Goal: Share content: Share content

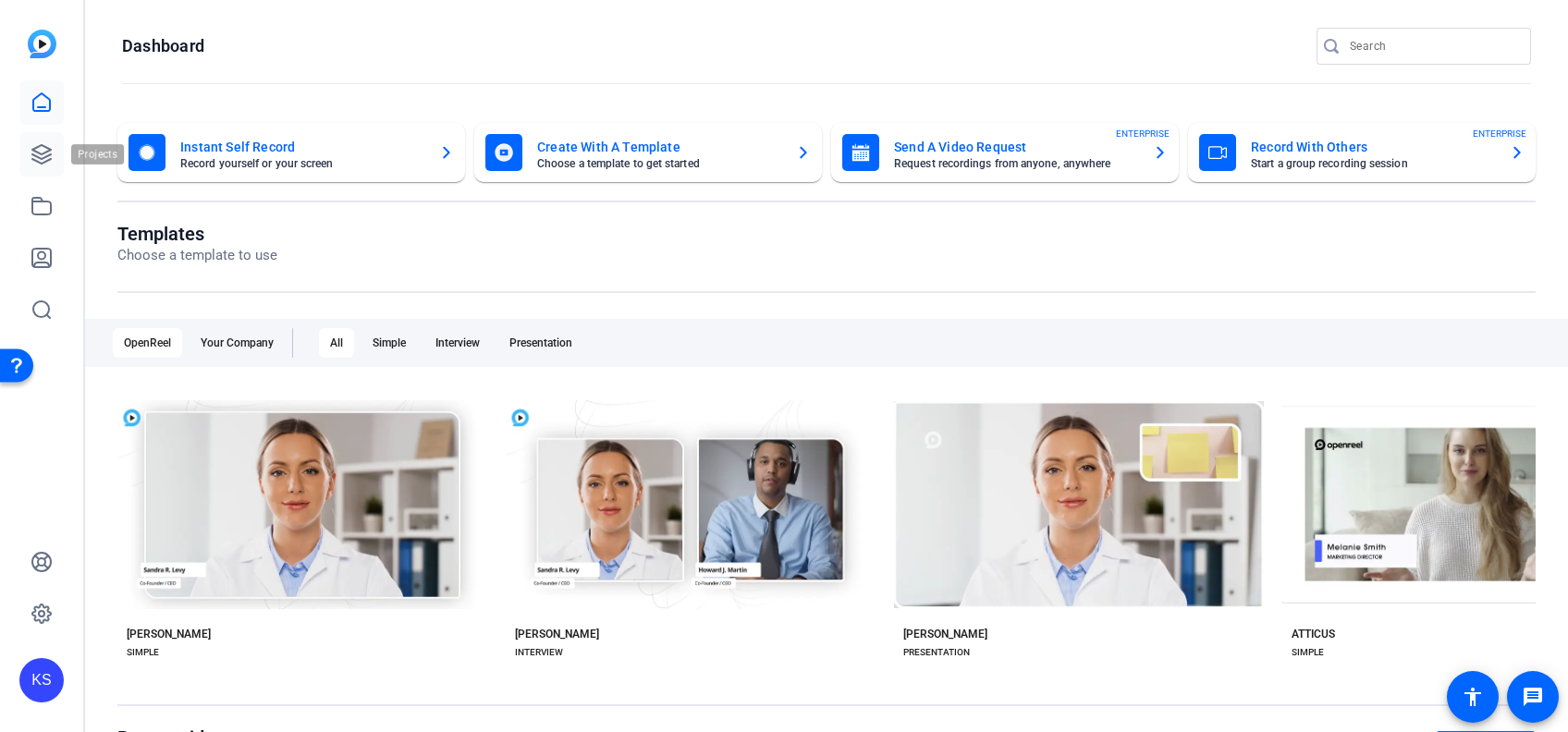
click at [37, 160] on icon at bounding box center [42, 154] width 22 height 22
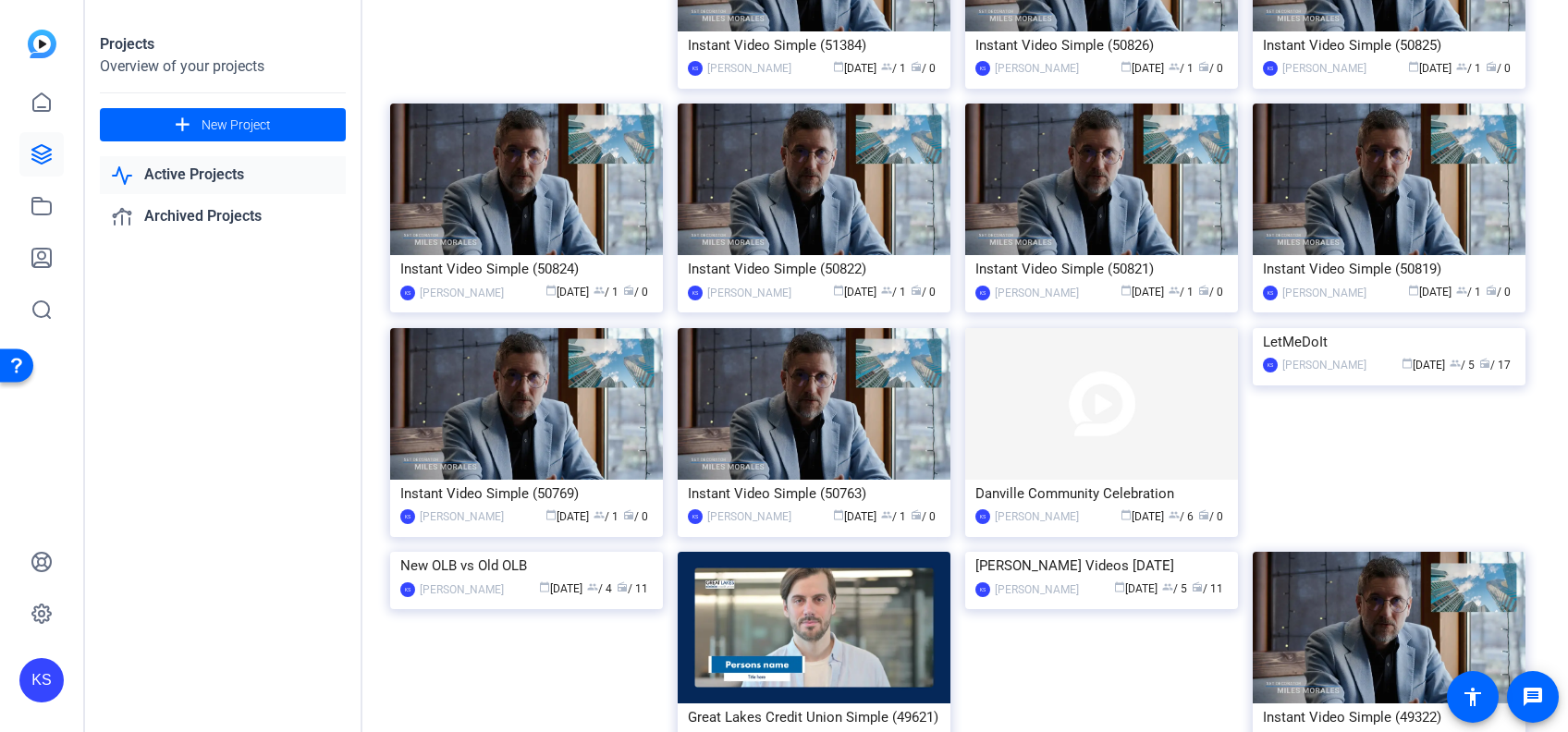
scroll to position [493, 0]
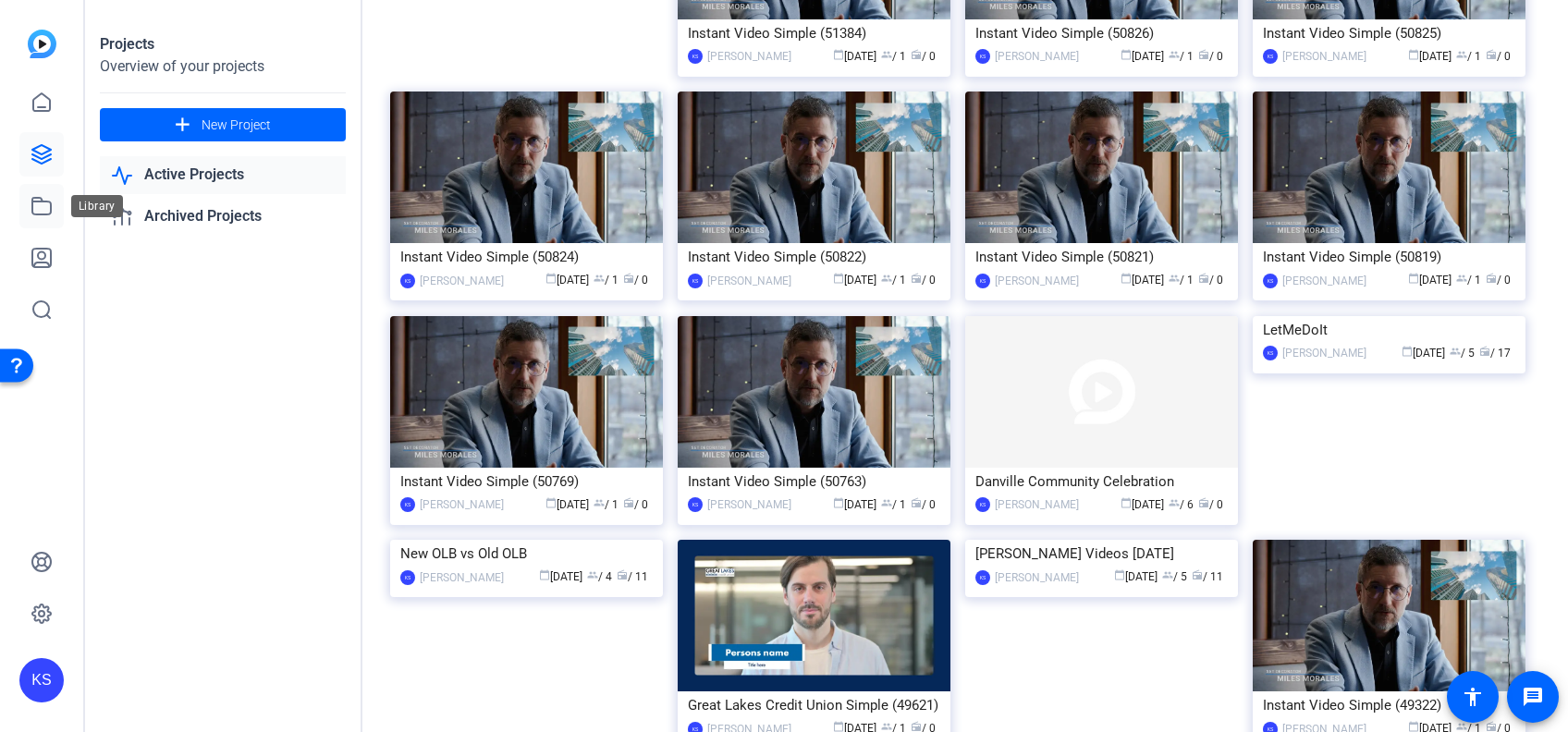
click at [44, 207] on icon at bounding box center [42, 206] width 22 height 22
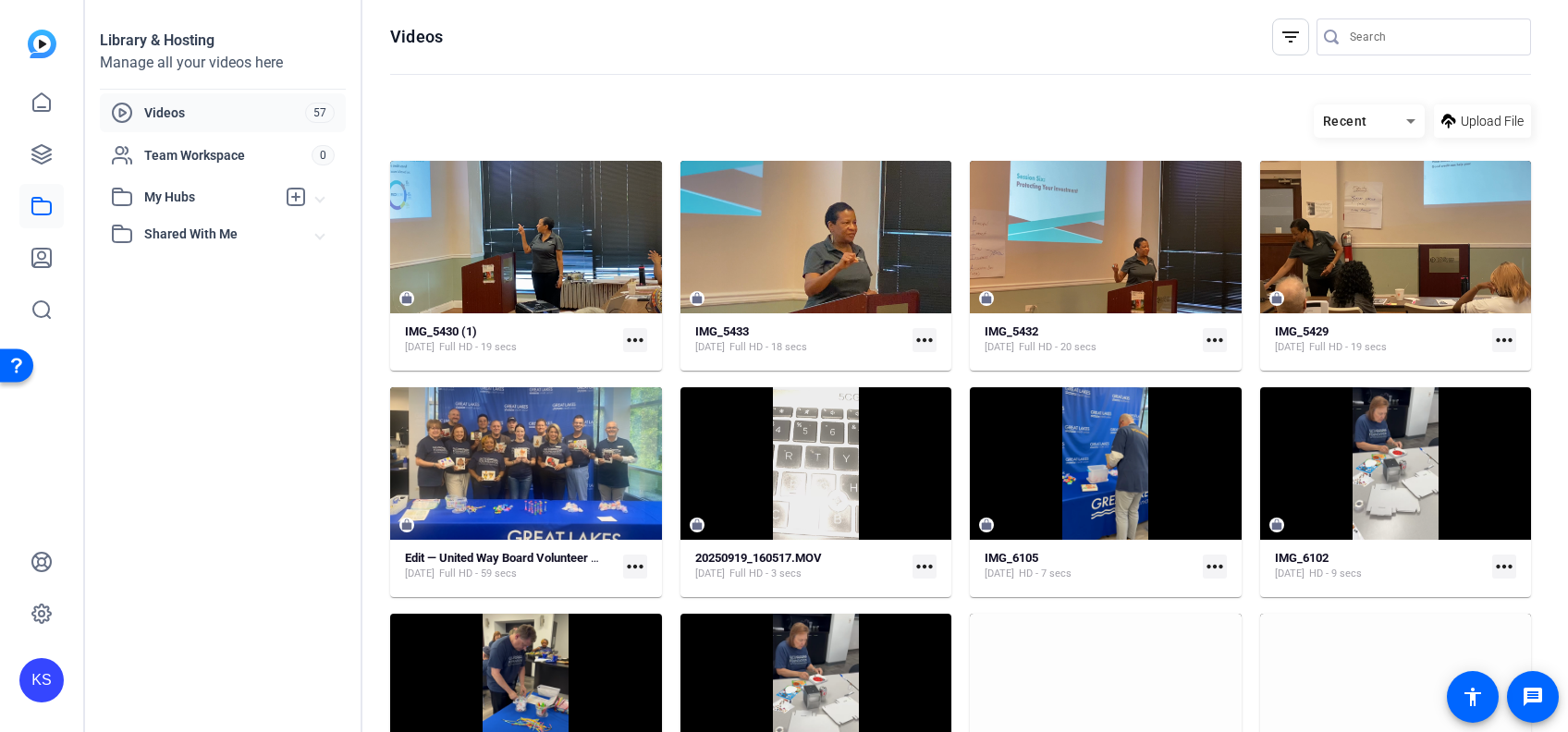
click at [630, 337] on mat-icon "more_horiz" at bounding box center [635, 340] width 24 height 24
click at [589, 264] on div at bounding box center [784, 366] width 1568 height 732
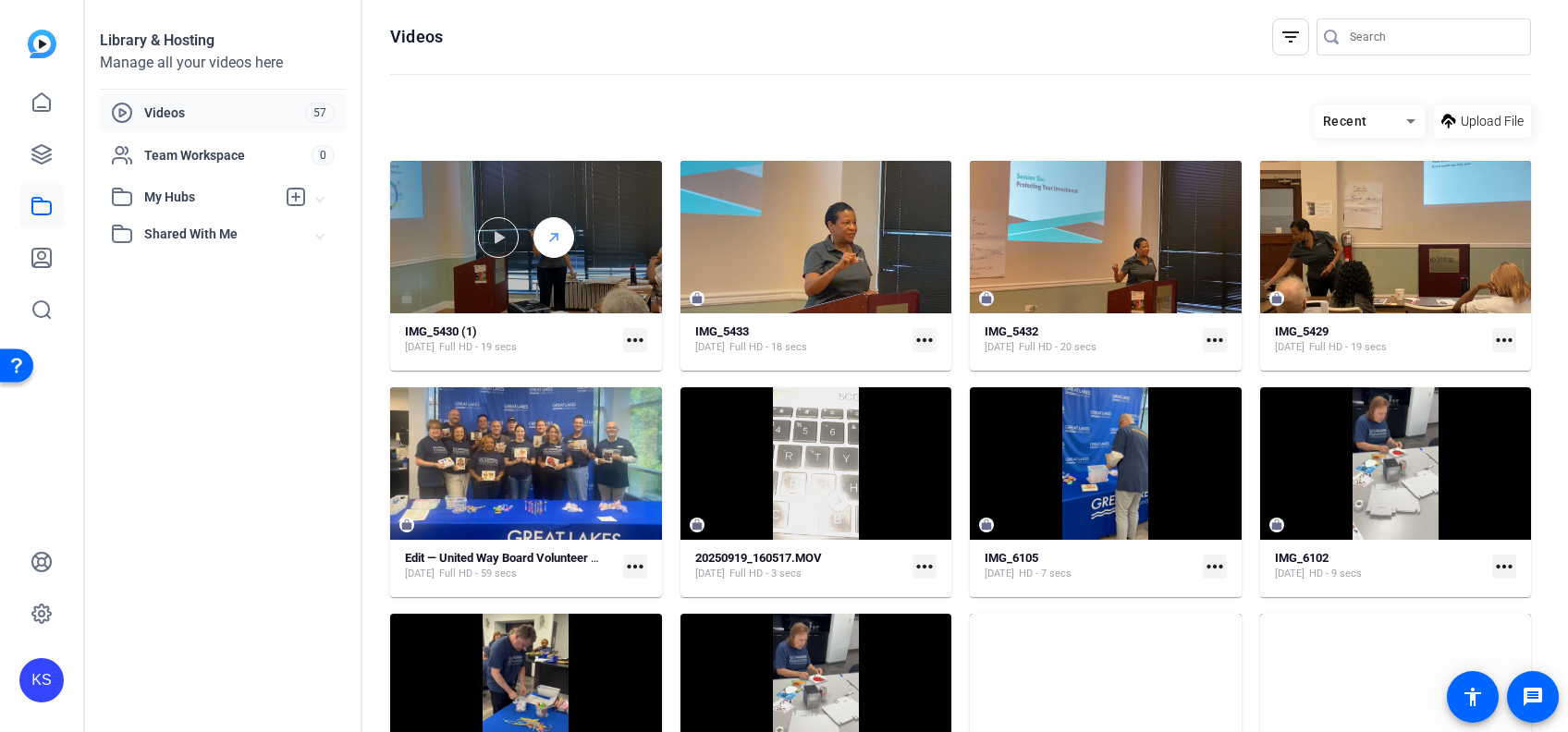
click at [540, 226] on div at bounding box center [554, 238] width 41 height 41
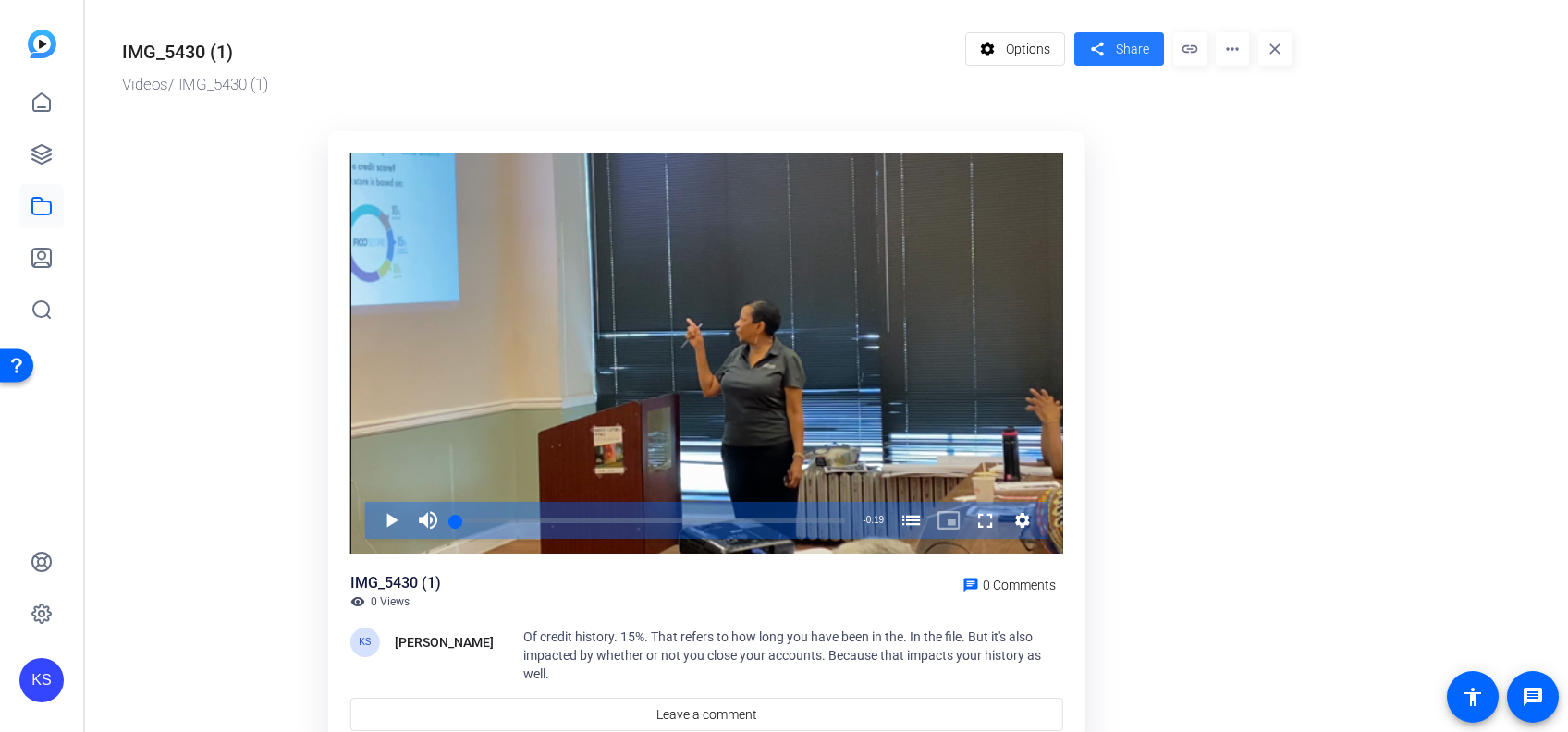
click at [1126, 48] on span "Share" at bounding box center [1132, 49] width 33 height 19
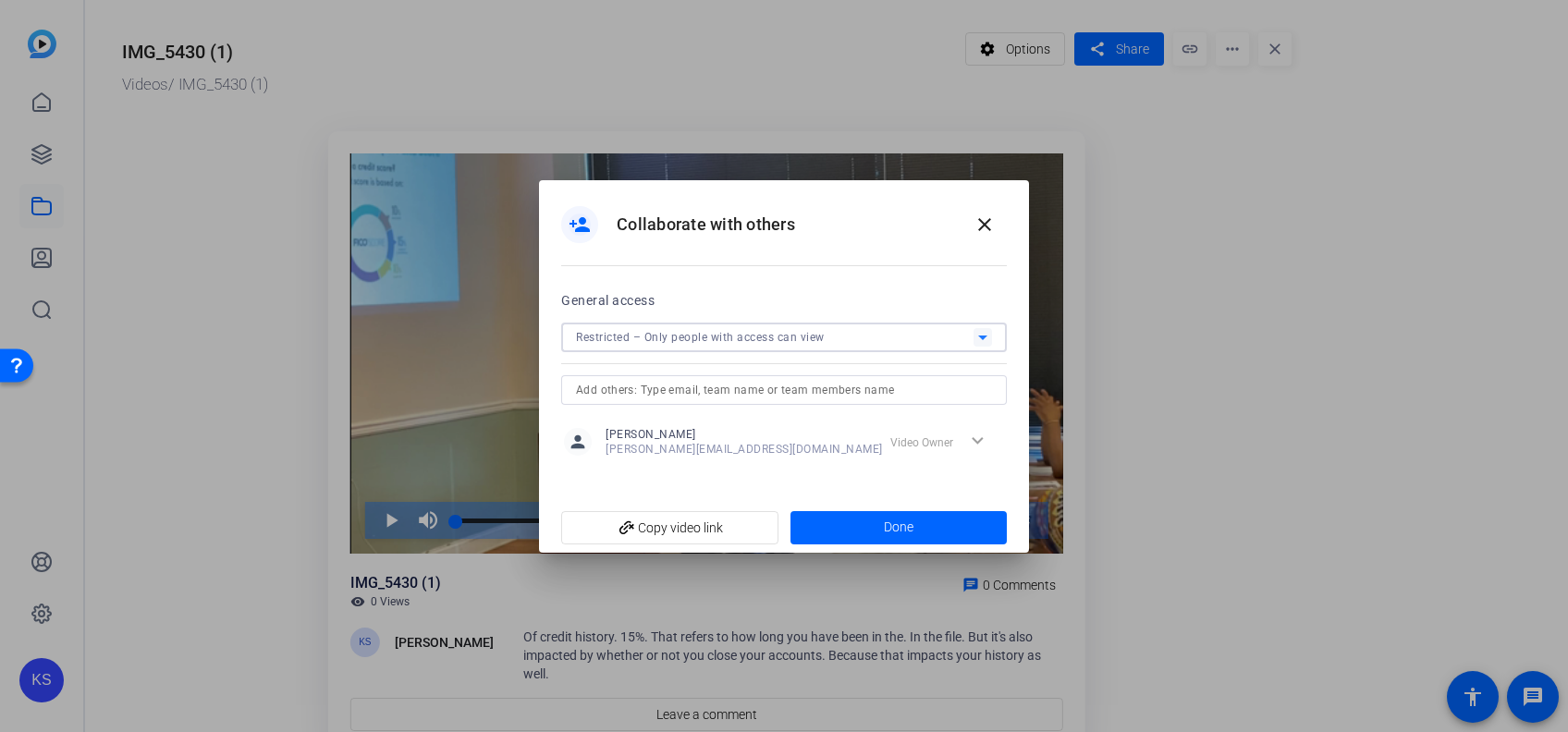
click at [985, 335] on icon at bounding box center [984, 337] width 10 height 5
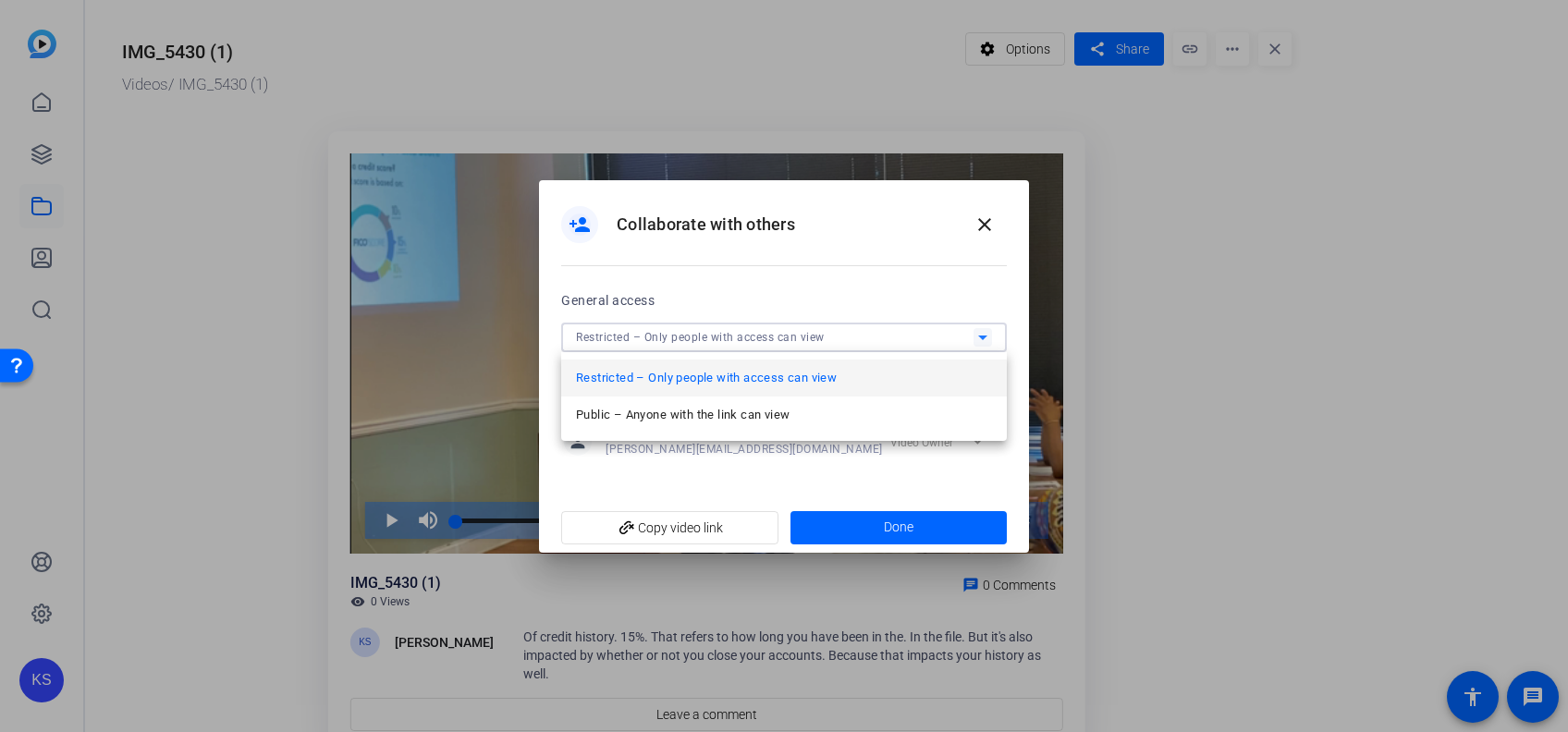
click at [981, 335] on div at bounding box center [784, 366] width 1568 height 732
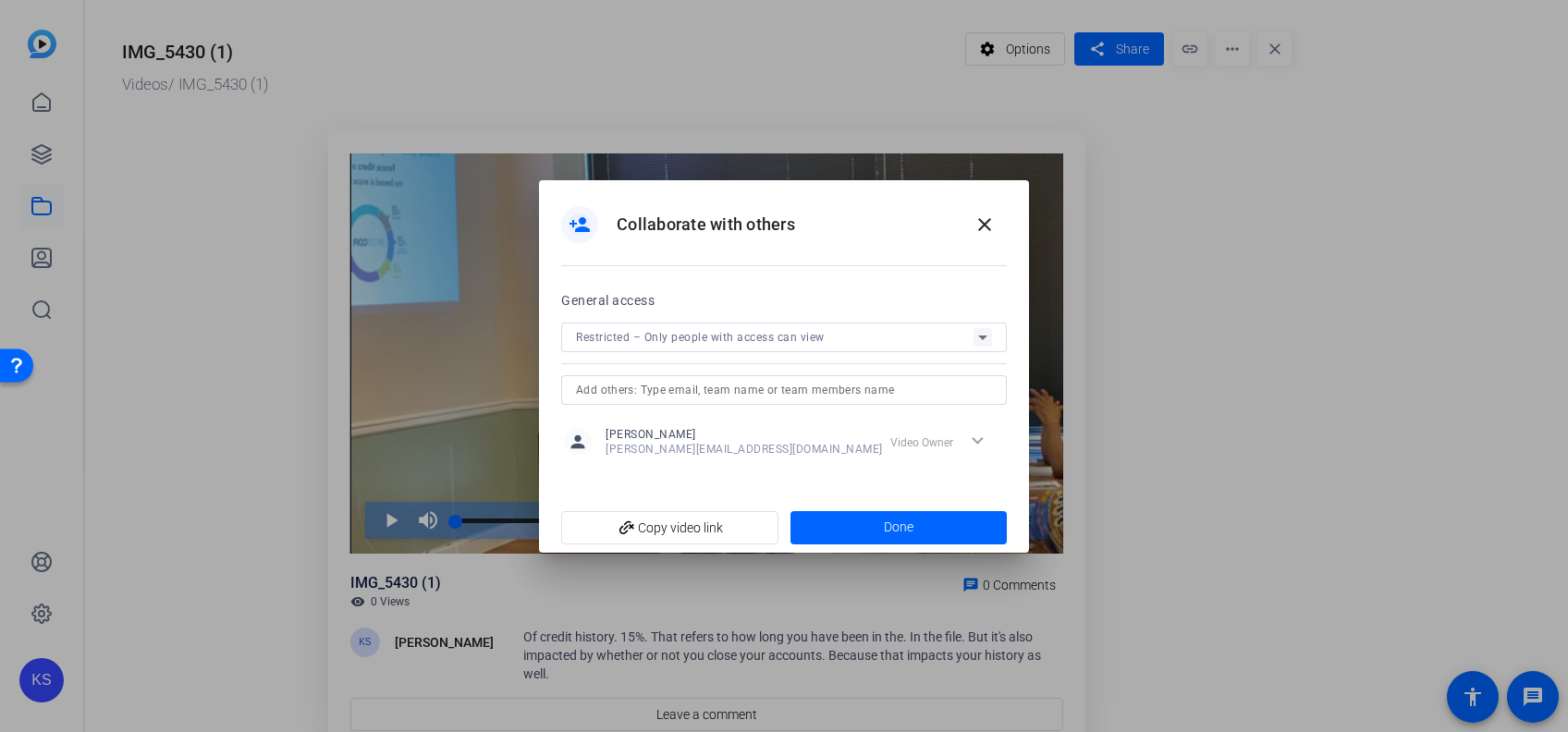
click at [850, 398] on input "text" at bounding box center [784, 389] width 416 height 22
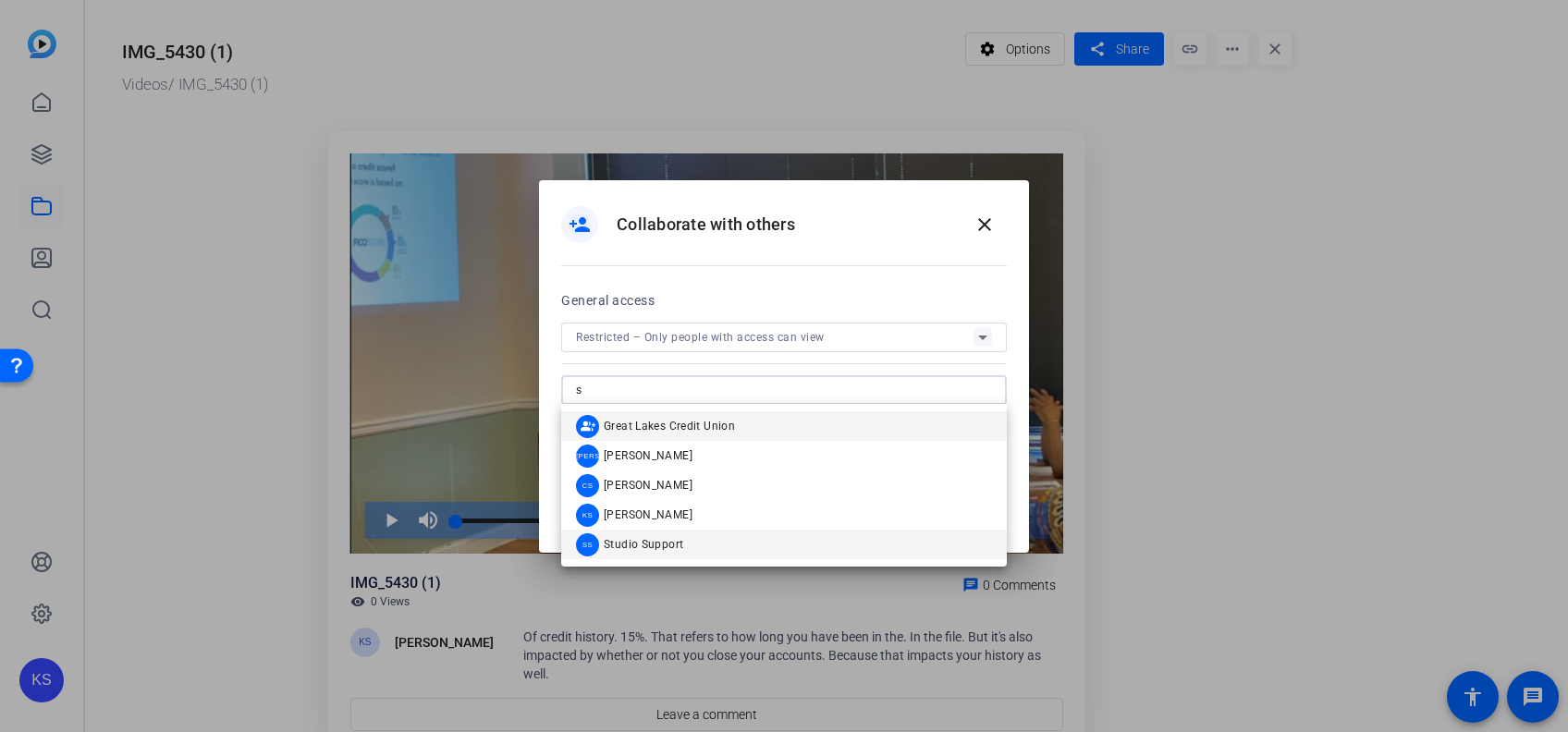
type input "s"
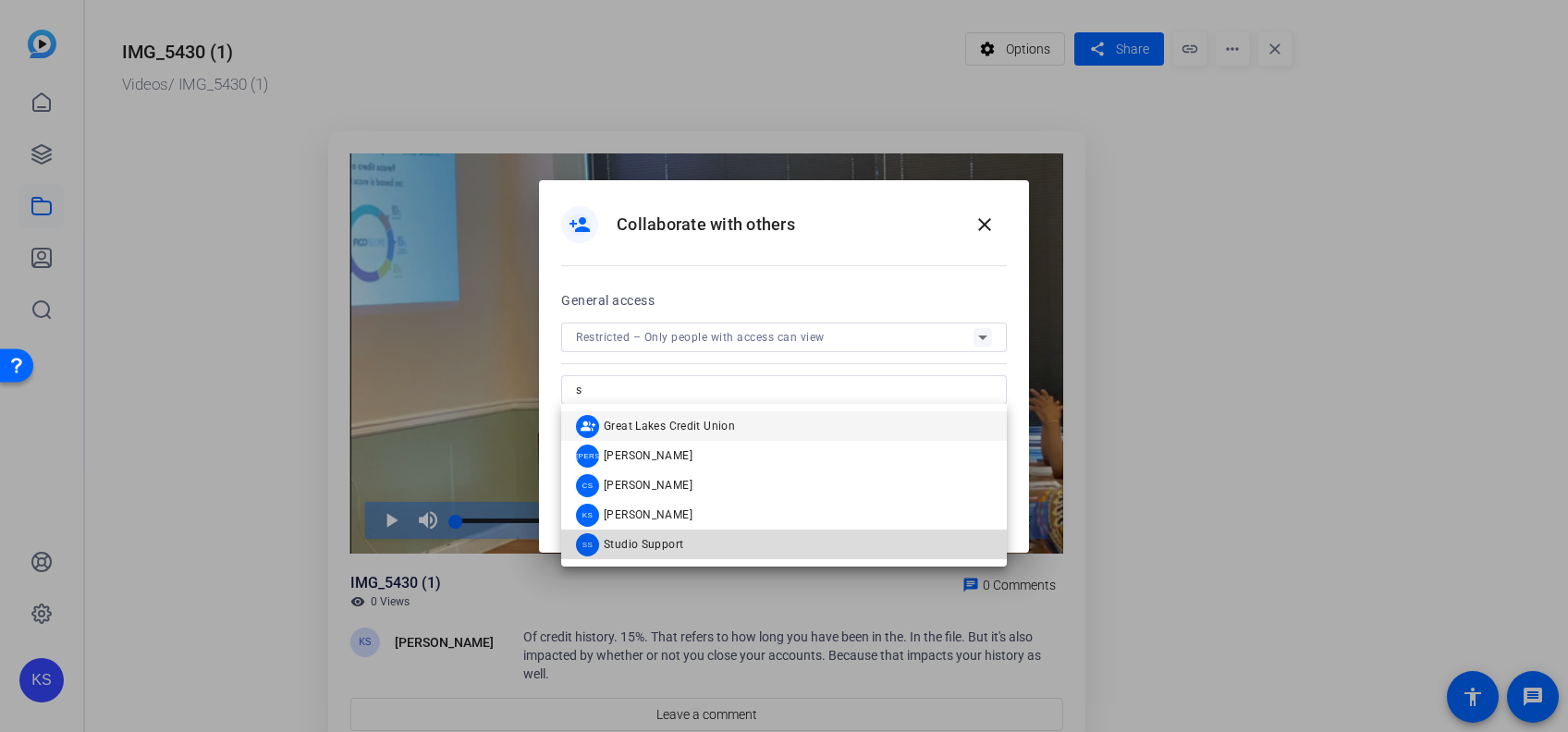
click at [729, 550] on mat-option "SS Studio Support" at bounding box center [784, 544] width 445 height 30
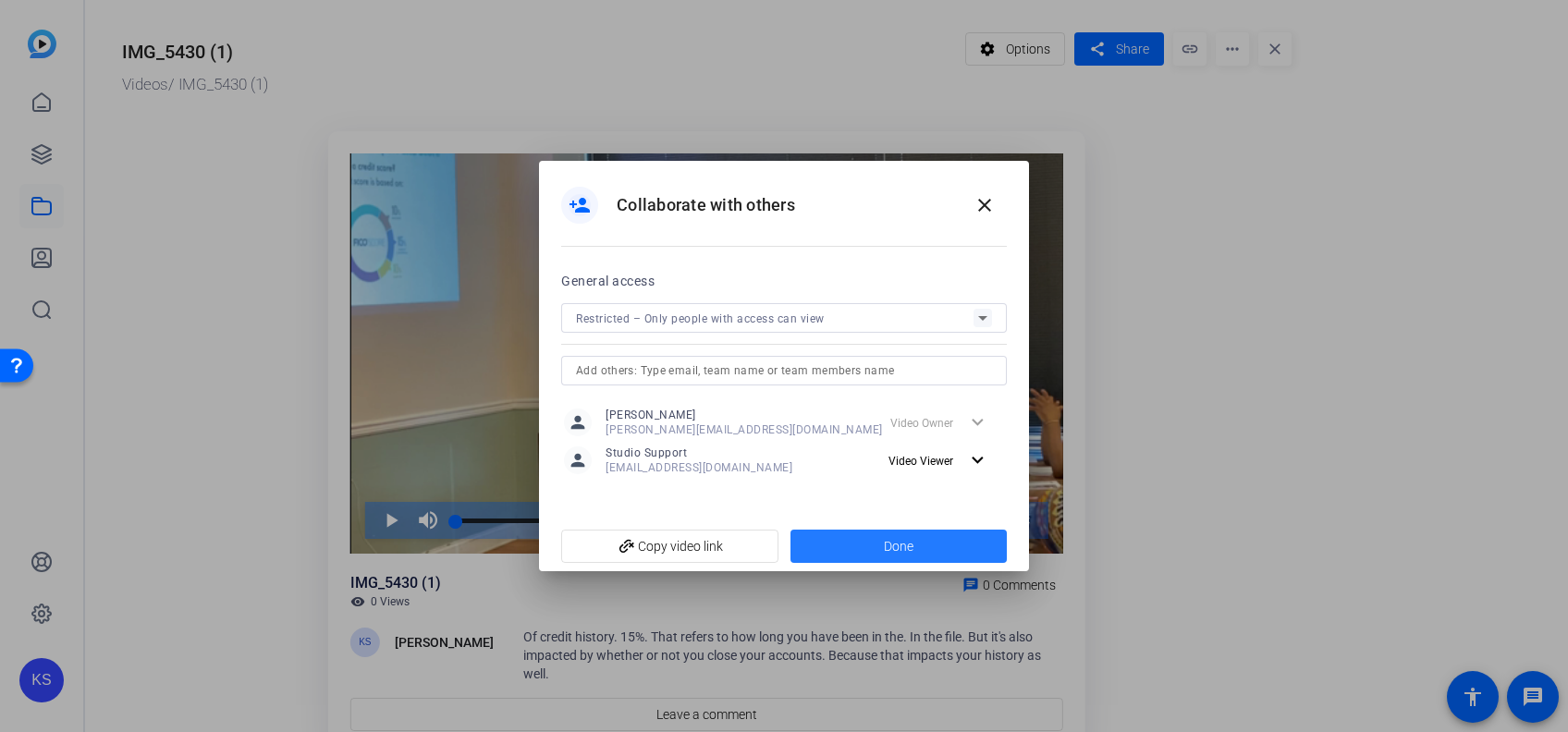
click at [904, 550] on span "Done" at bounding box center [898, 547] width 30 height 19
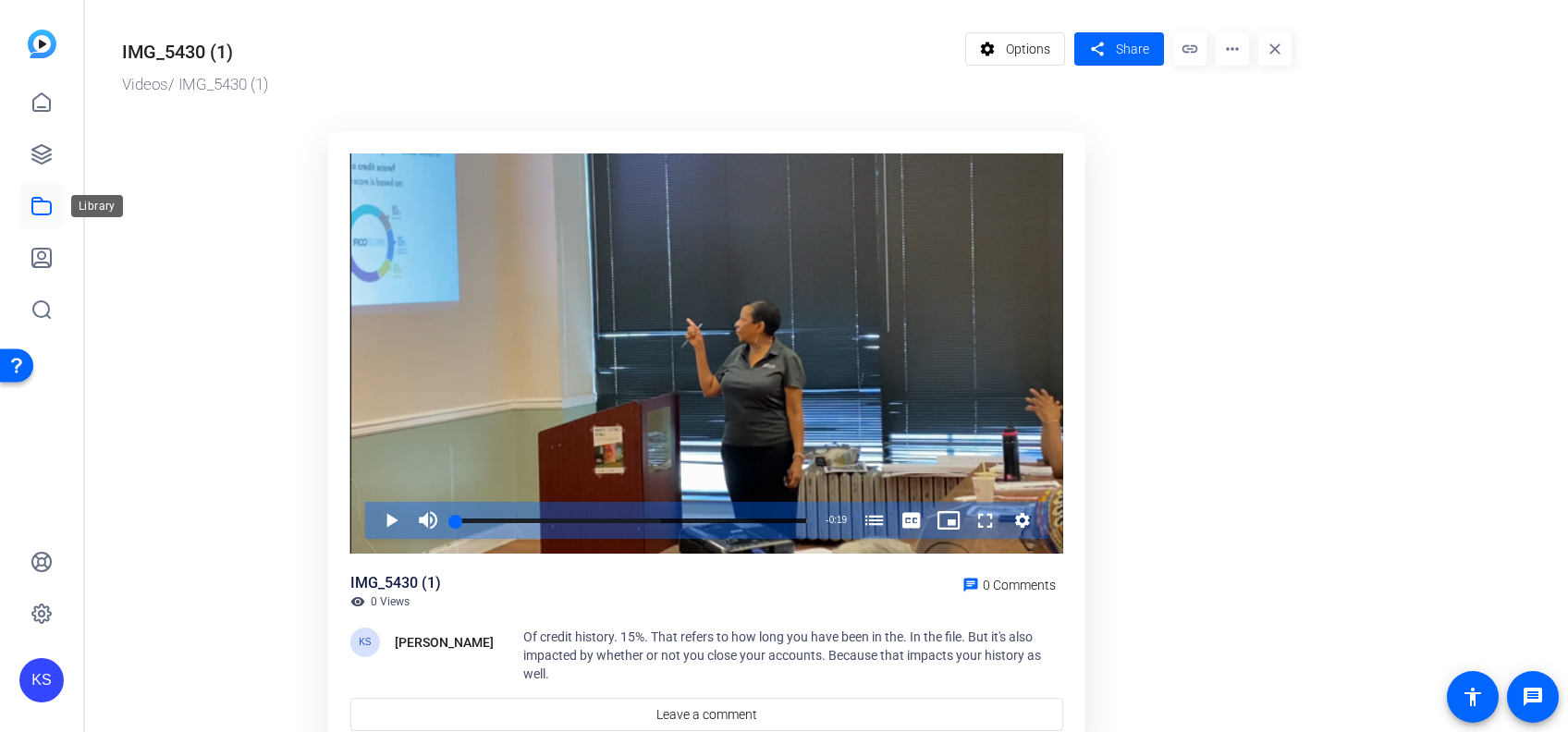
click at [43, 207] on icon at bounding box center [42, 206] width 22 height 22
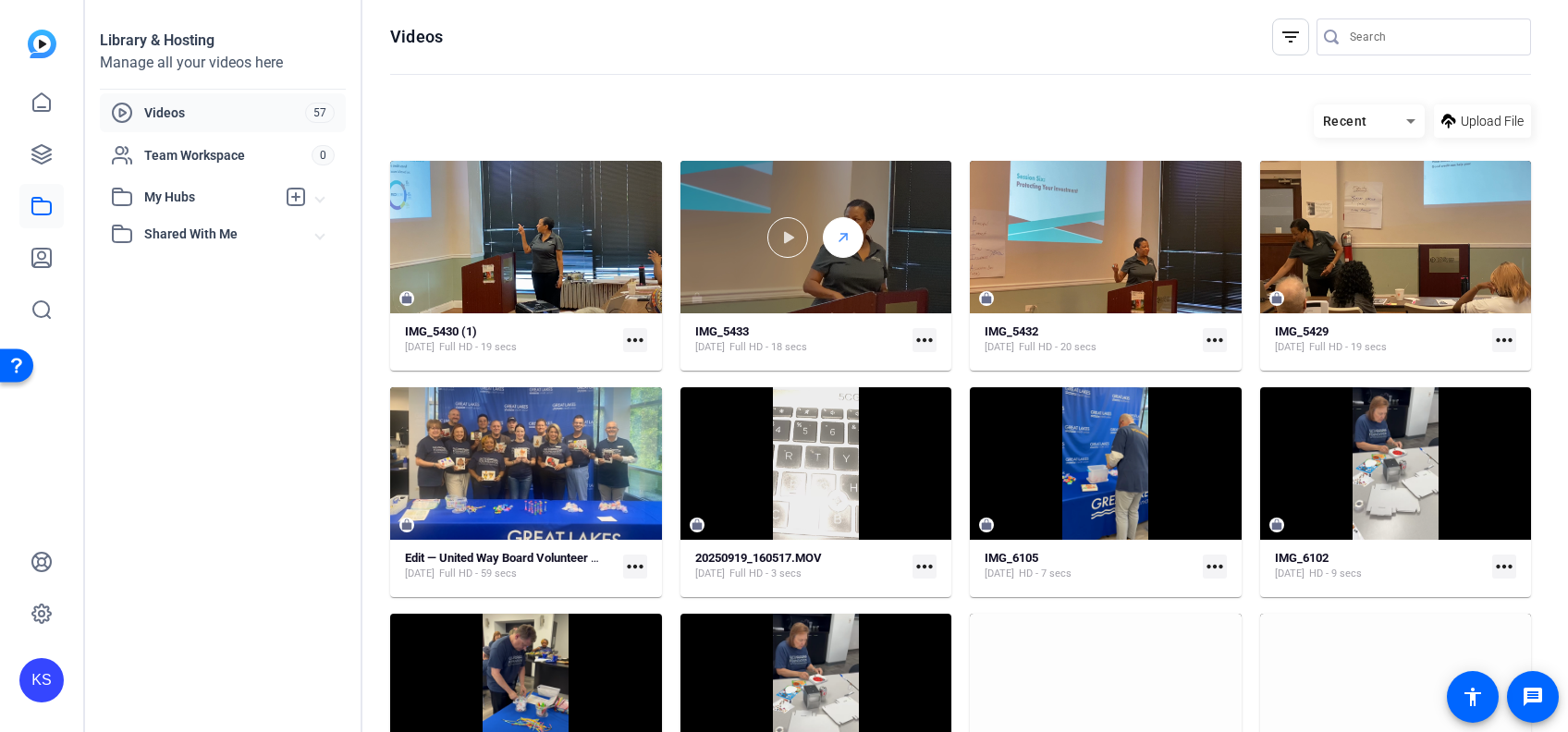
click at [829, 236] on div at bounding box center [843, 238] width 41 height 41
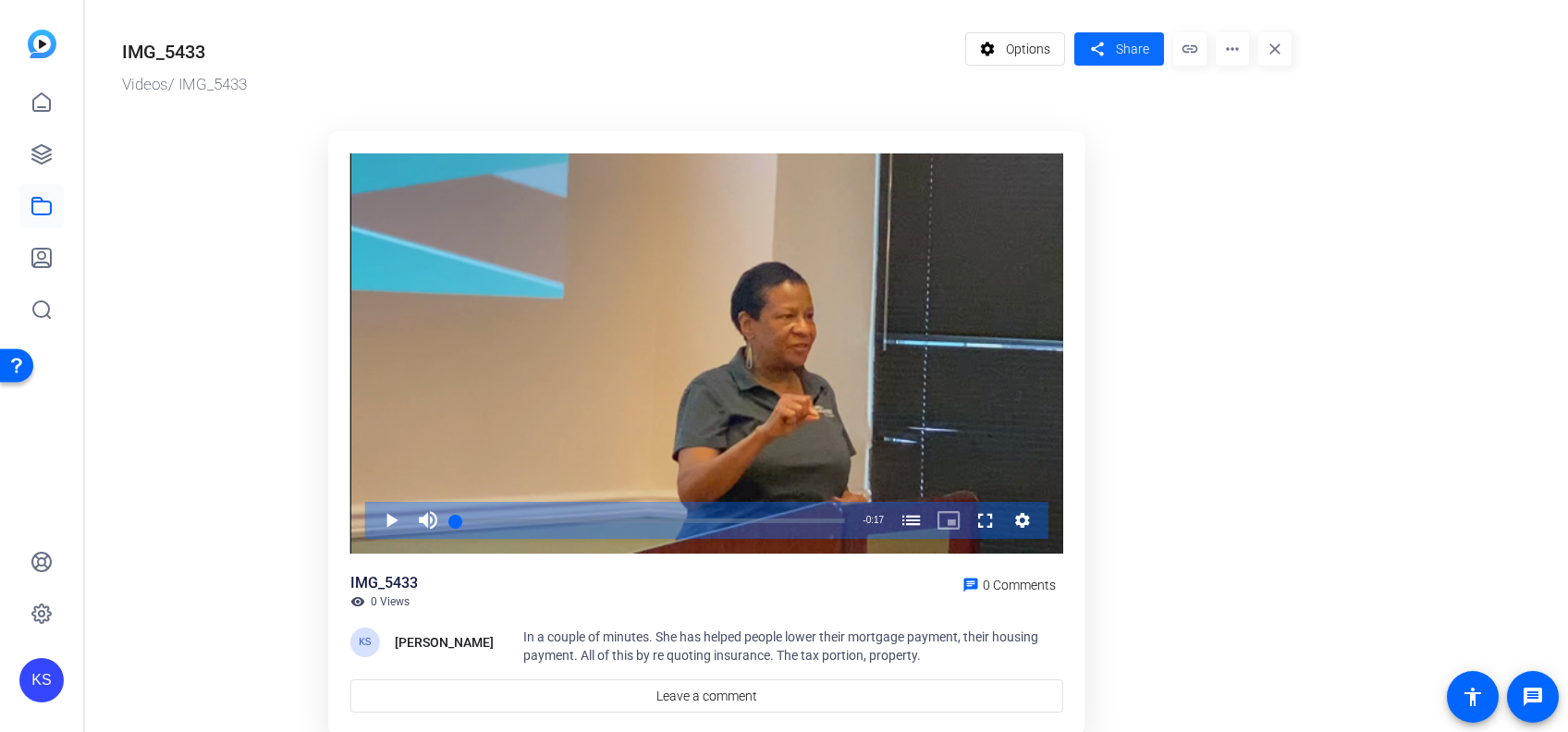
click at [1126, 47] on span "Share" at bounding box center [1132, 49] width 33 height 19
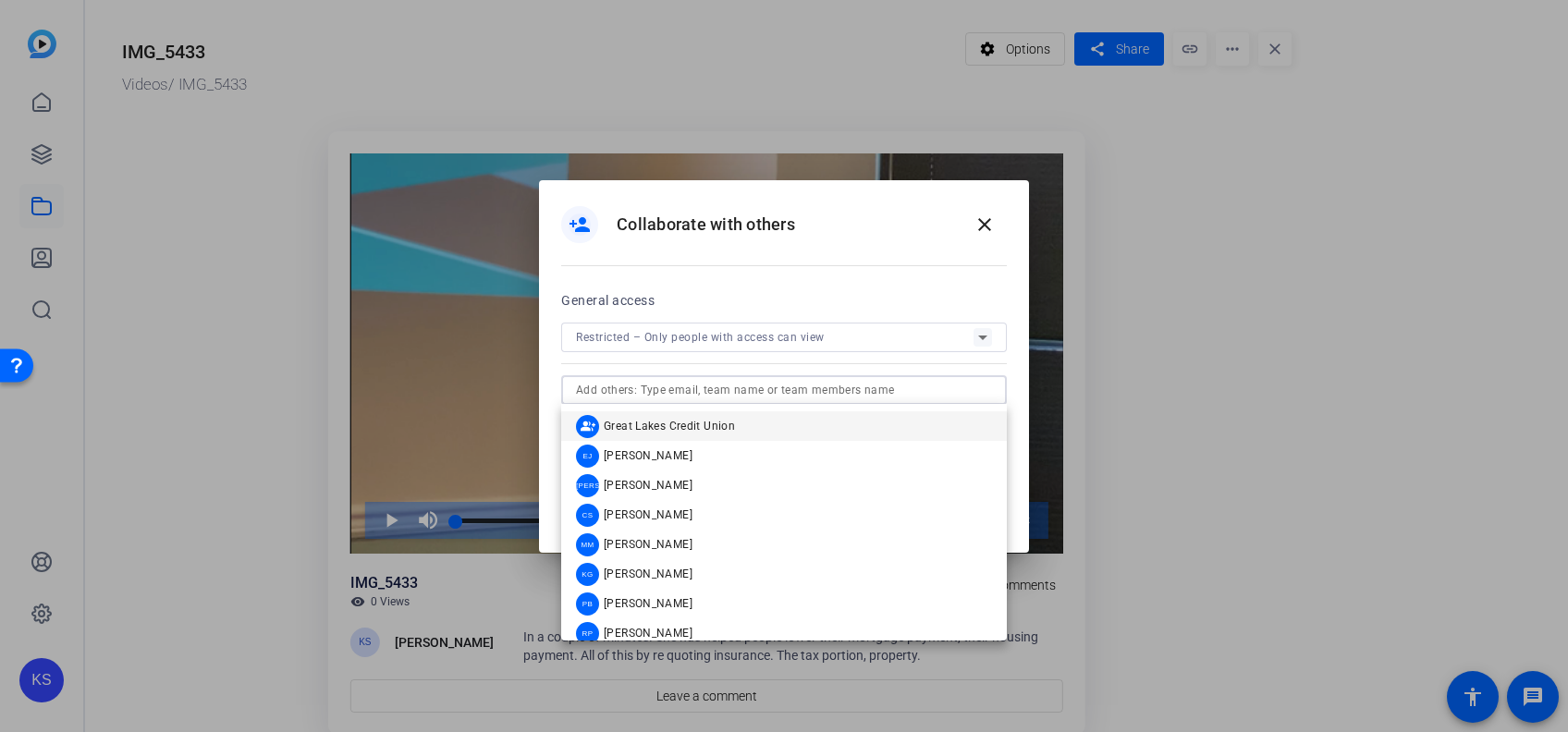
click at [734, 386] on input "text" at bounding box center [784, 389] width 416 height 22
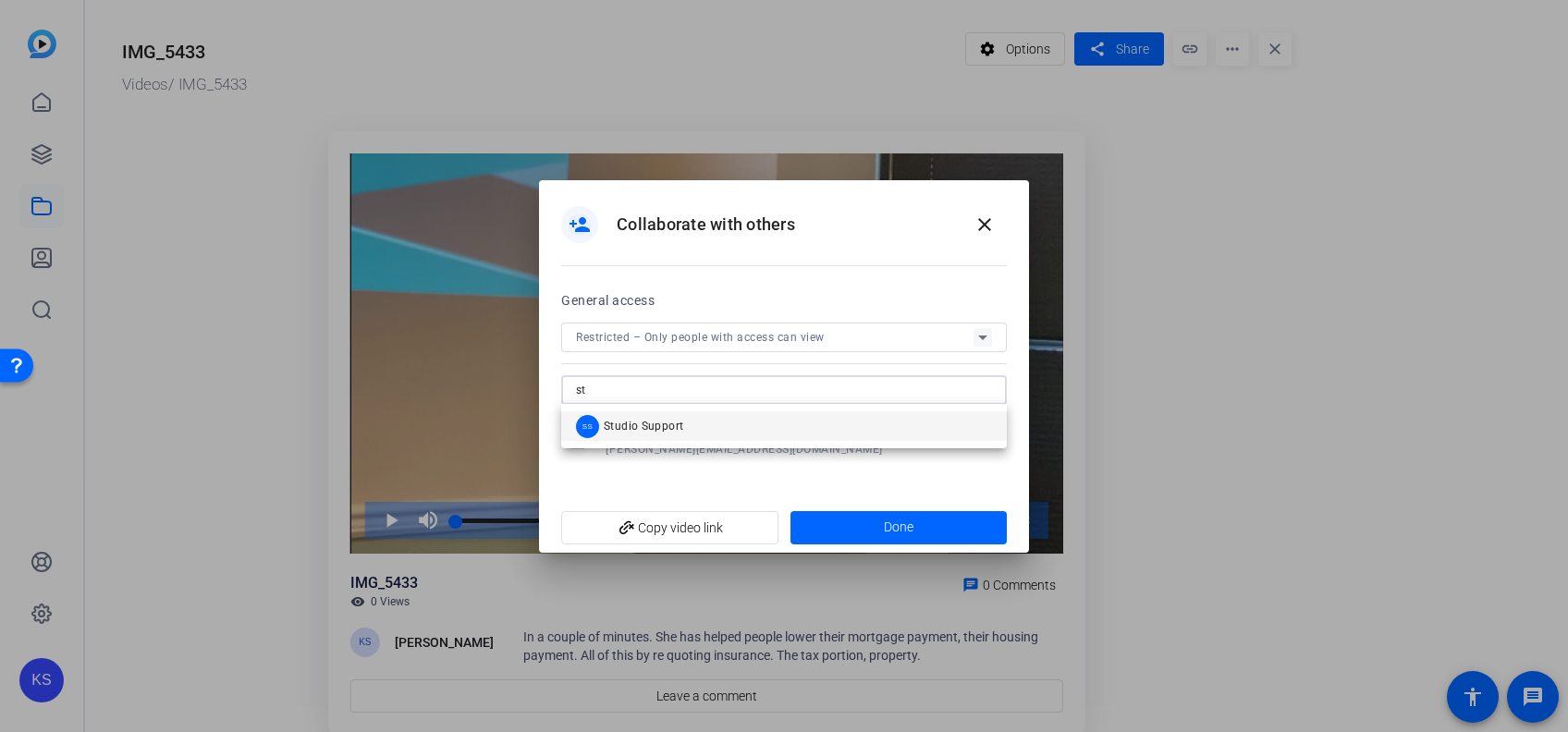
type input "st"
click at [727, 423] on mat-option "SS Studio Support" at bounding box center [784, 426] width 445 height 30
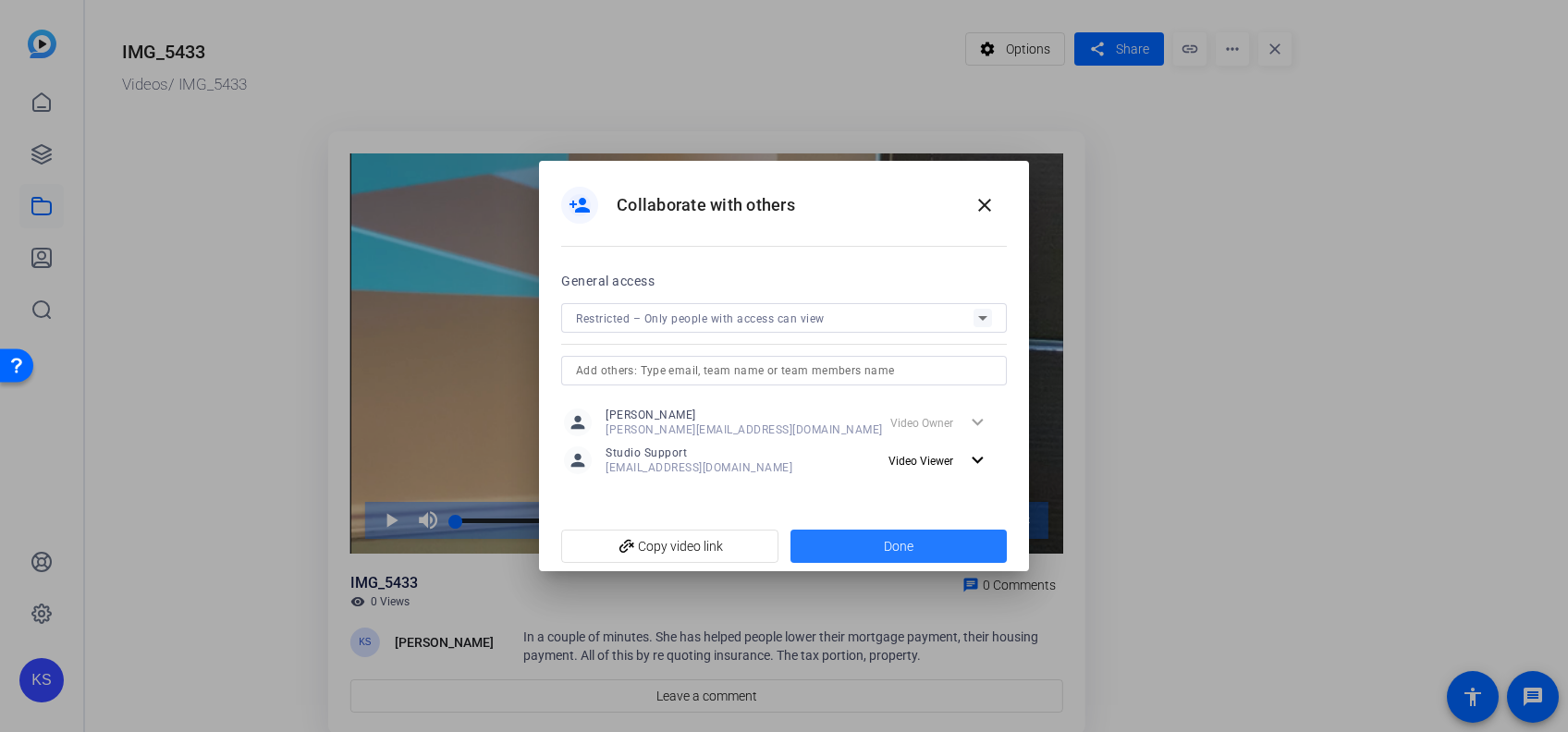
click at [918, 546] on span at bounding box center [898, 547] width 217 height 44
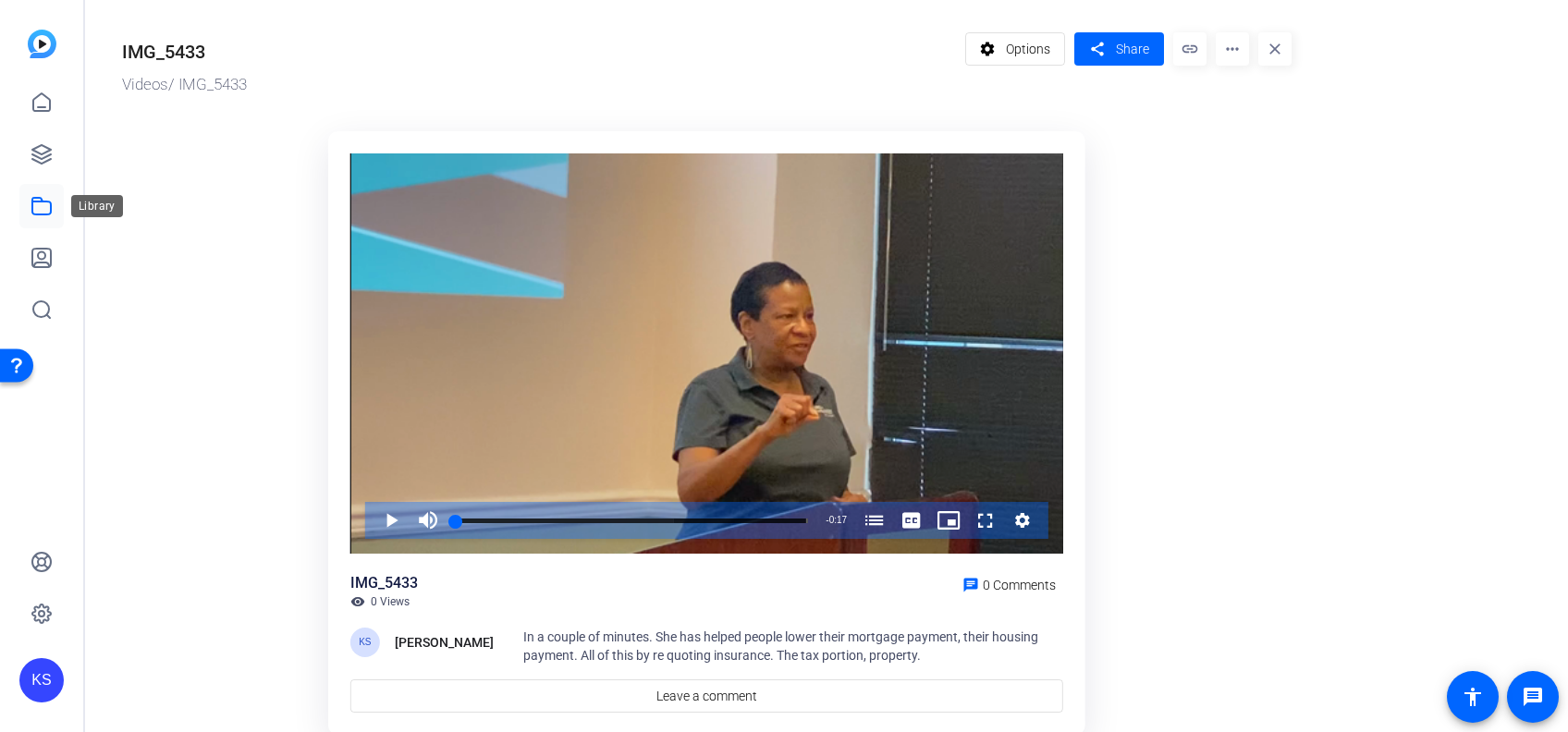
click at [40, 210] on icon at bounding box center [42, 206] width 22 height 22
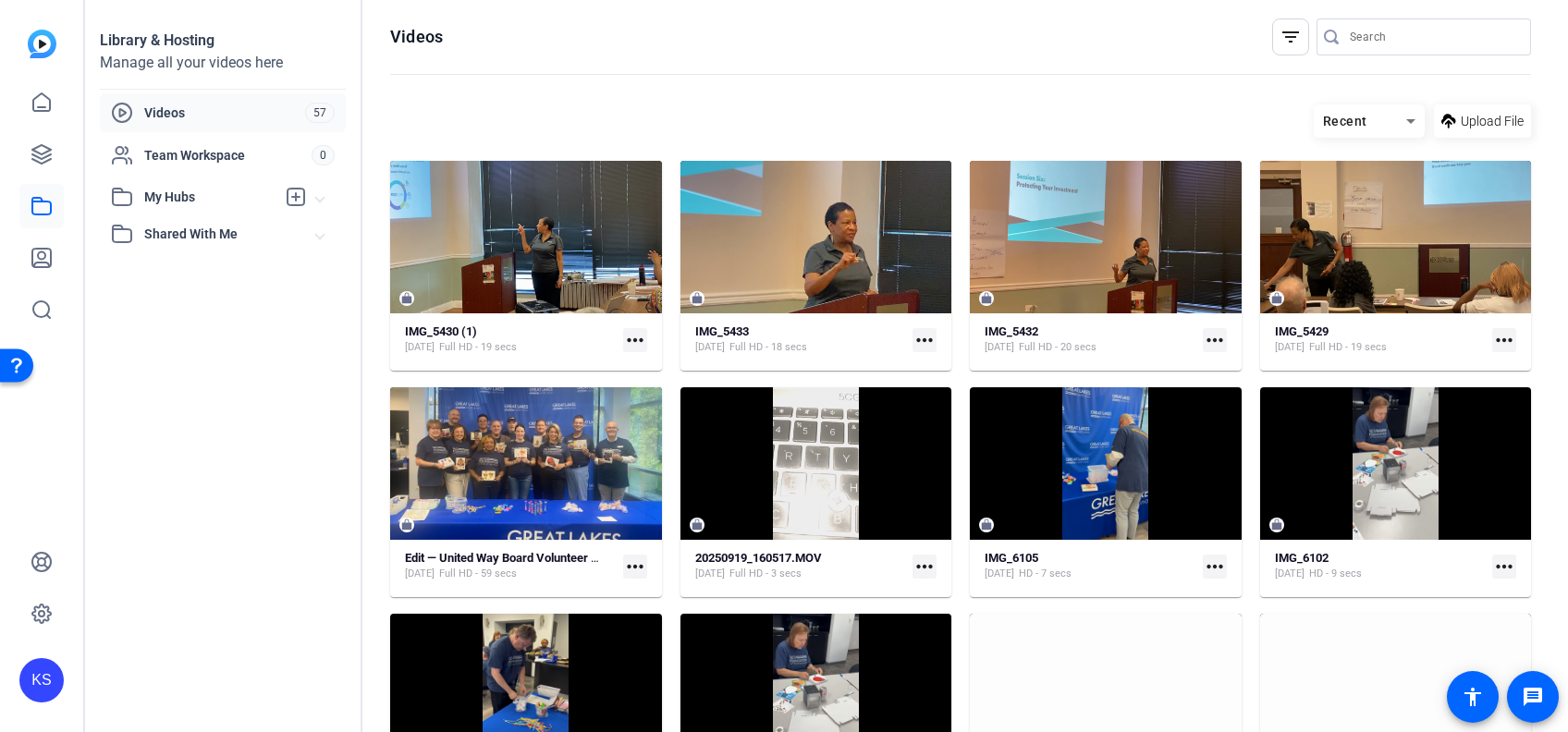
click at [1204, 328] on mat-icon "more_horiz" at bounding box center [1214, 340] width 24 height 24
click at [1127, 234] on div at bounding box center [784, 366] width 1568 height 732
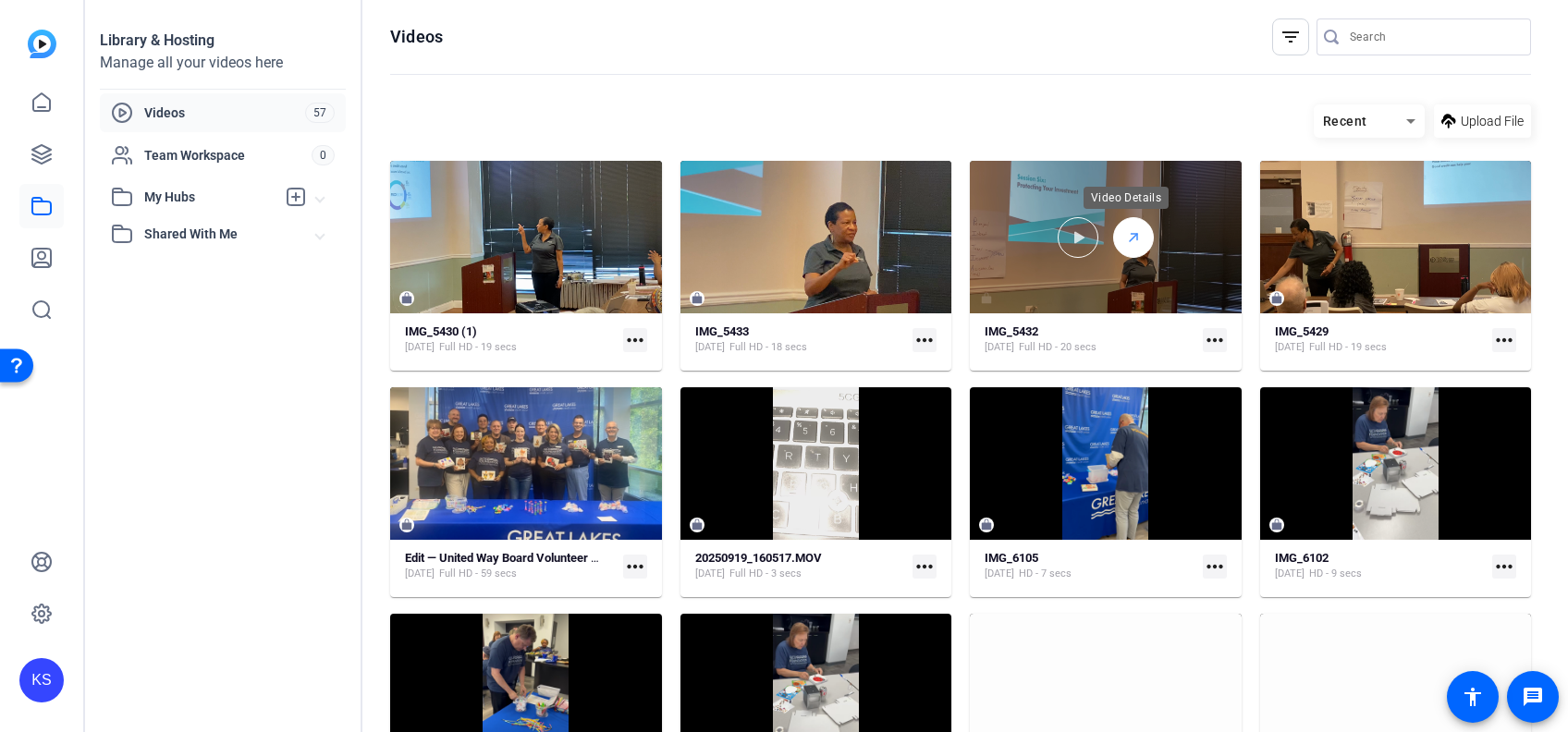
click at [1137, 231] on div at bounding box center [1133, 238] width 41 height 41
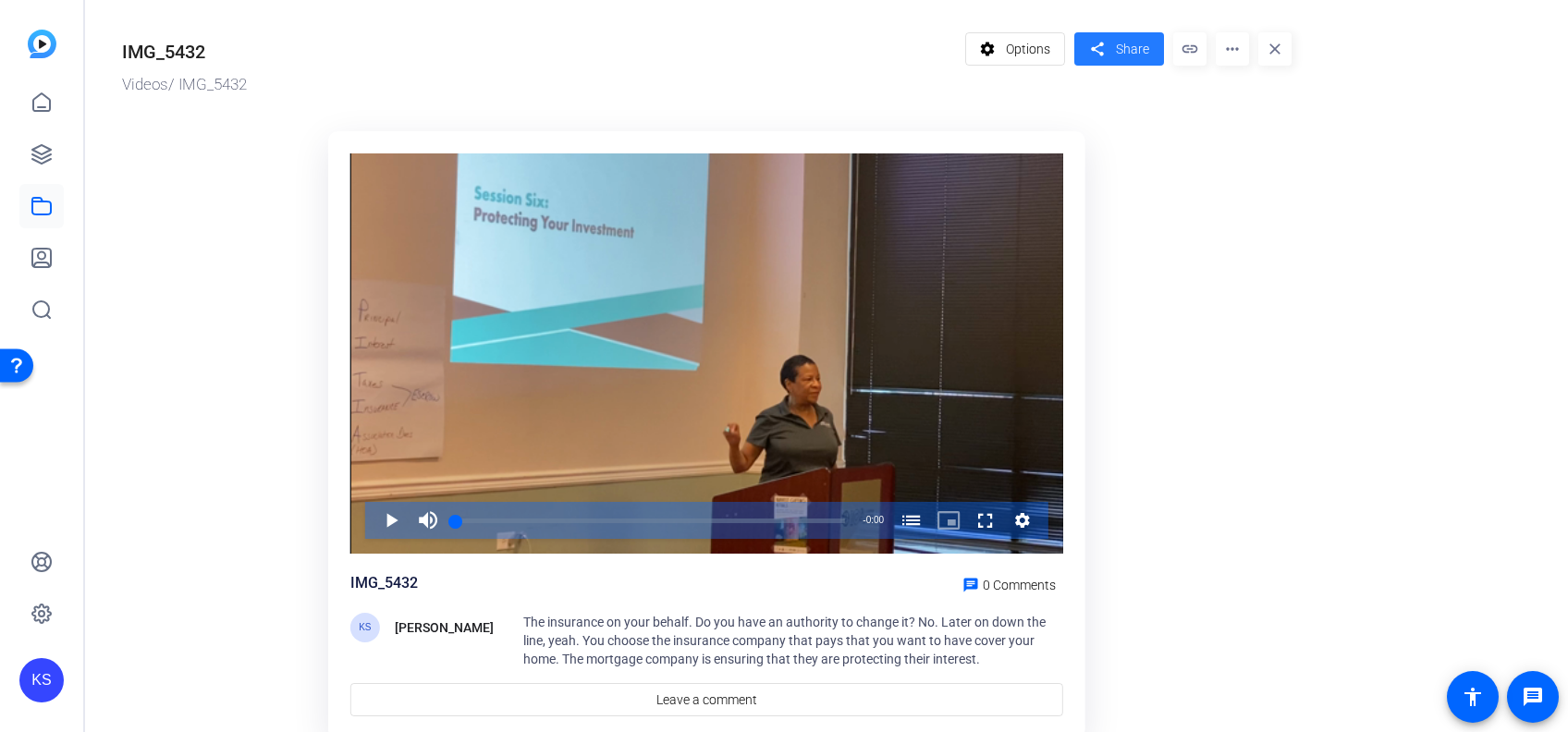
click at [1134, 44] on span "Share" at bounding box center [1132, 49] width 33 height 19
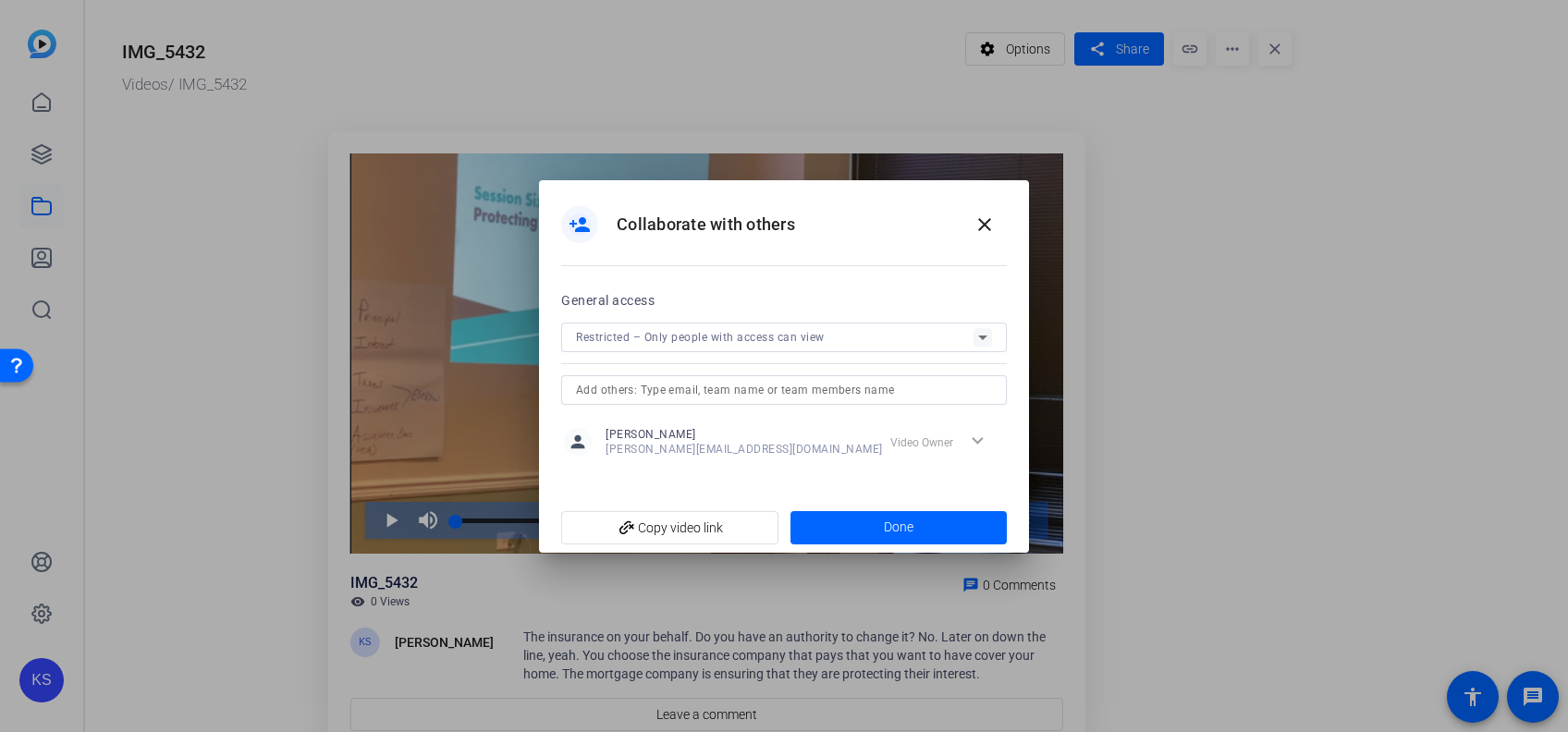
click at [843, 382] on input "text" at bounding box center [784, 389] width 416 height 22
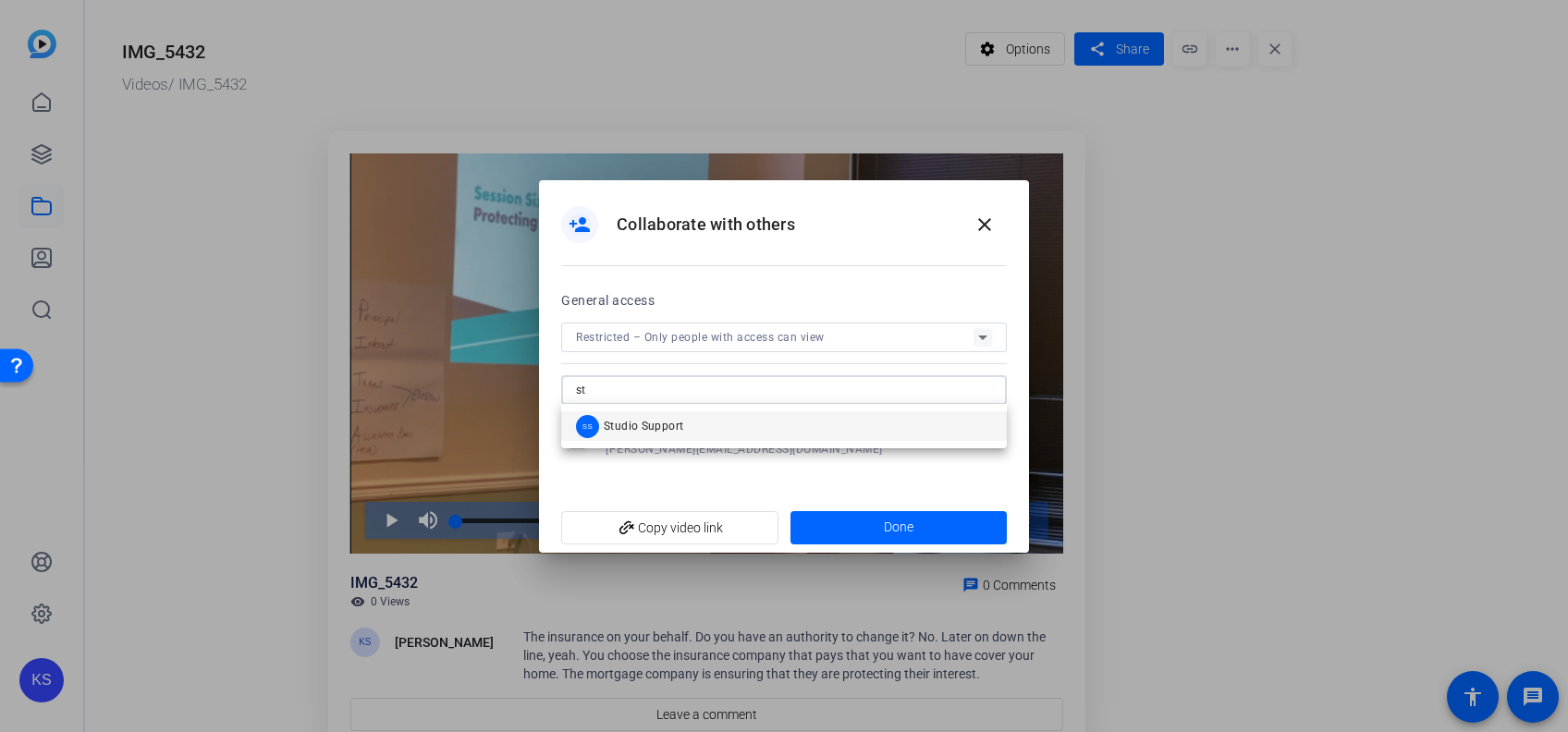
type input "st"
click at [806, 429] on mat-option "SS Studio Support" at bounding box center [784, 426] width 445 height 30
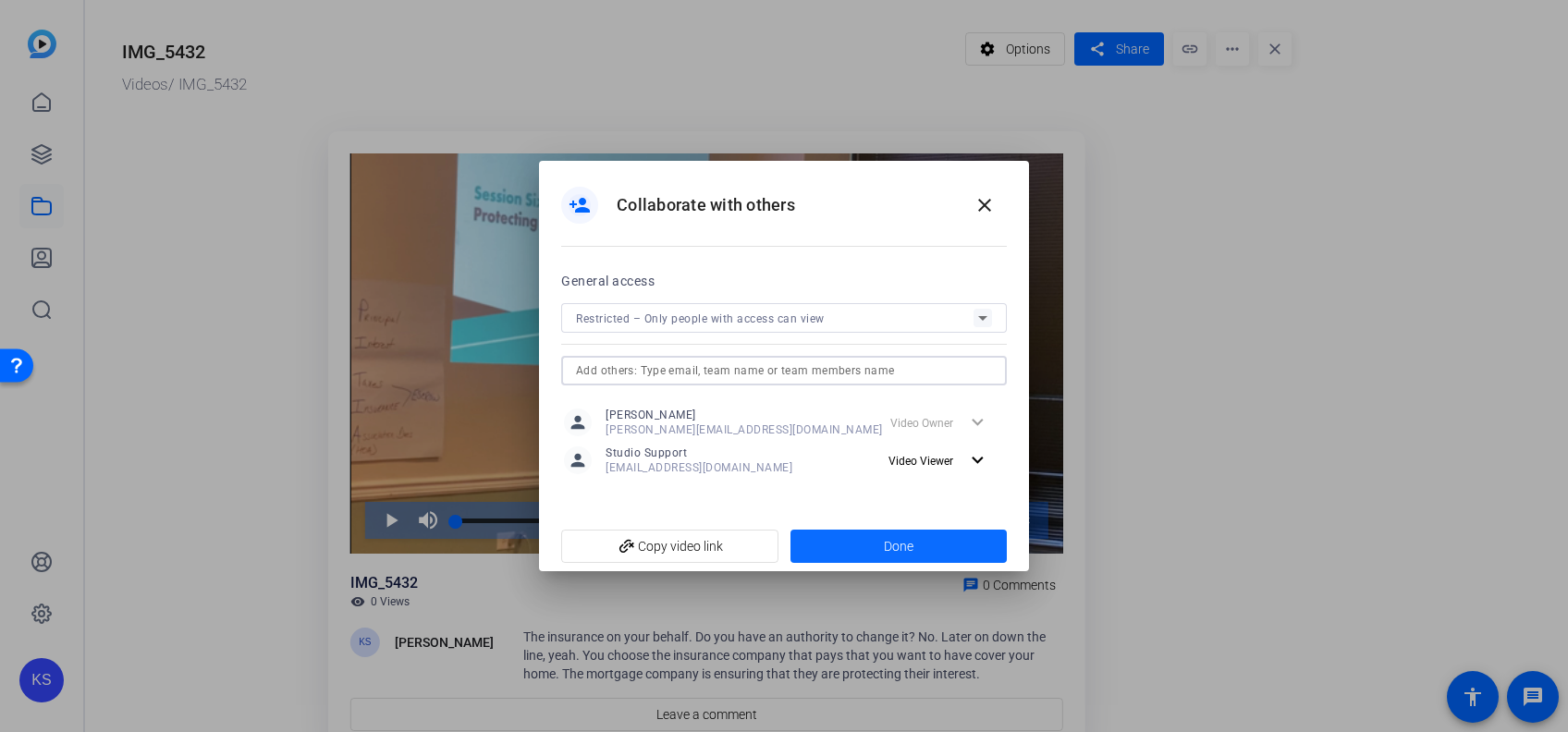
click at [899, 532] on span at bounding box center [898, 547] width 217 height 44
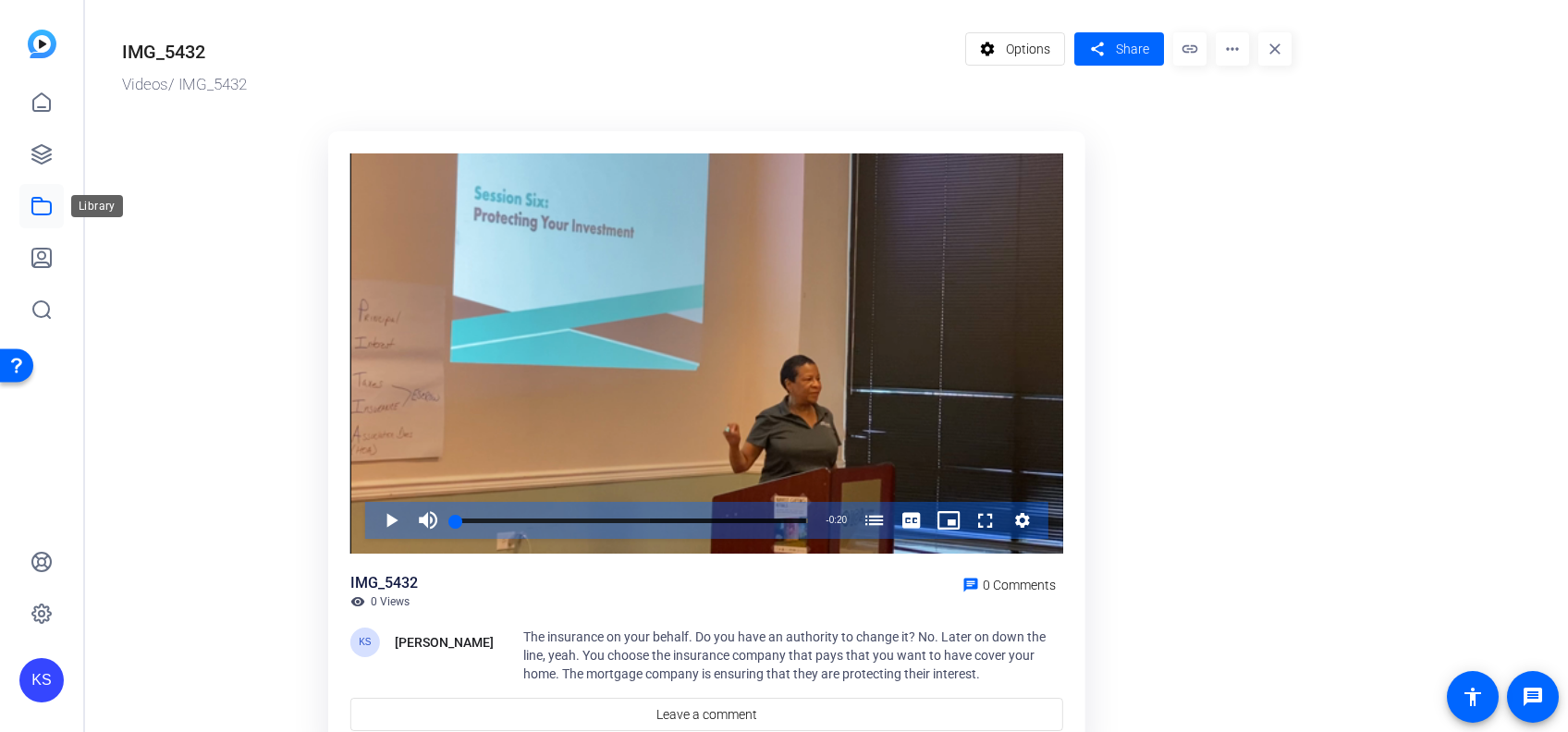
click at [30, 209] on link at bounding box center [42, 206] width 44 height 44
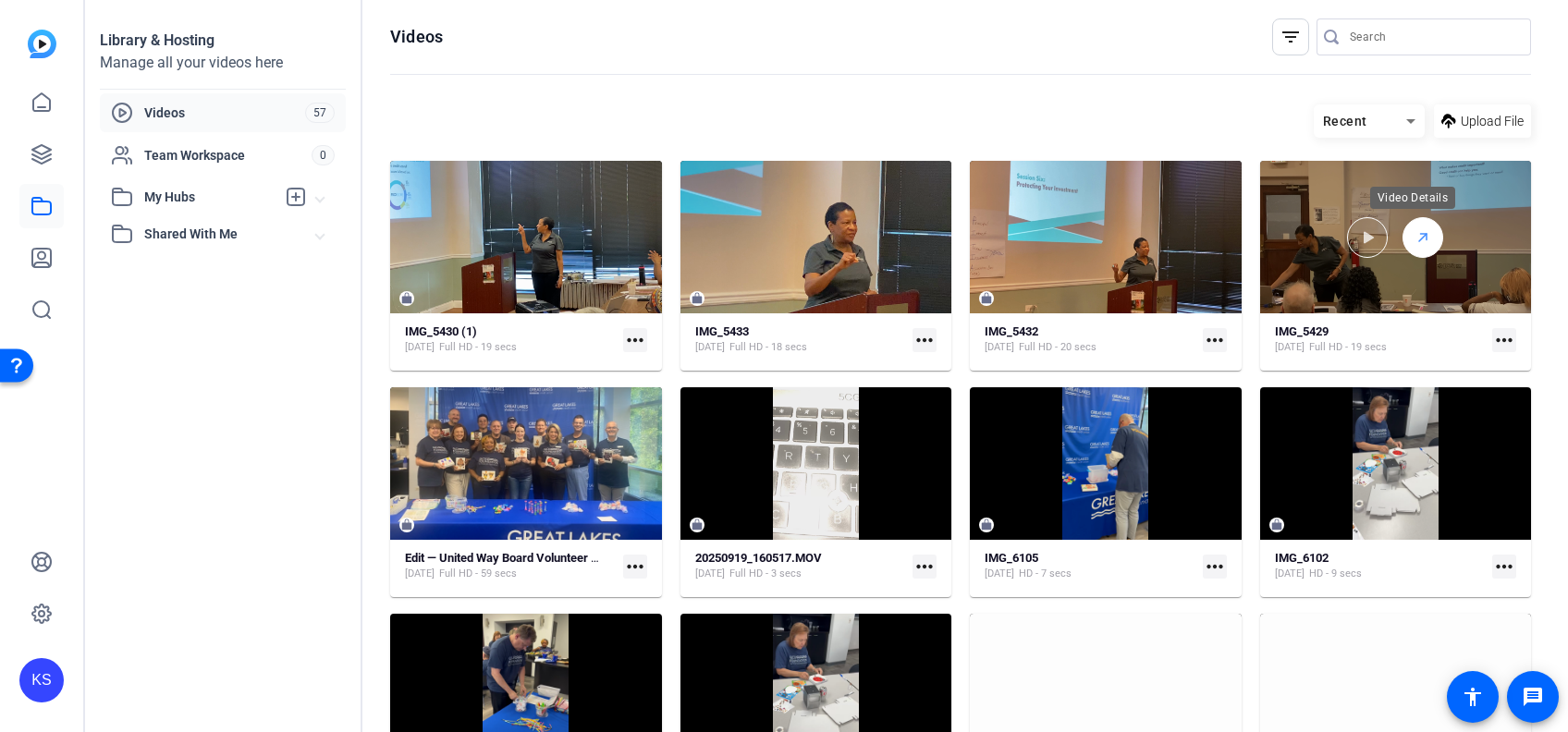
click at [1418, 237] on icon at bounding box center [1422, 238] width 14 height 22
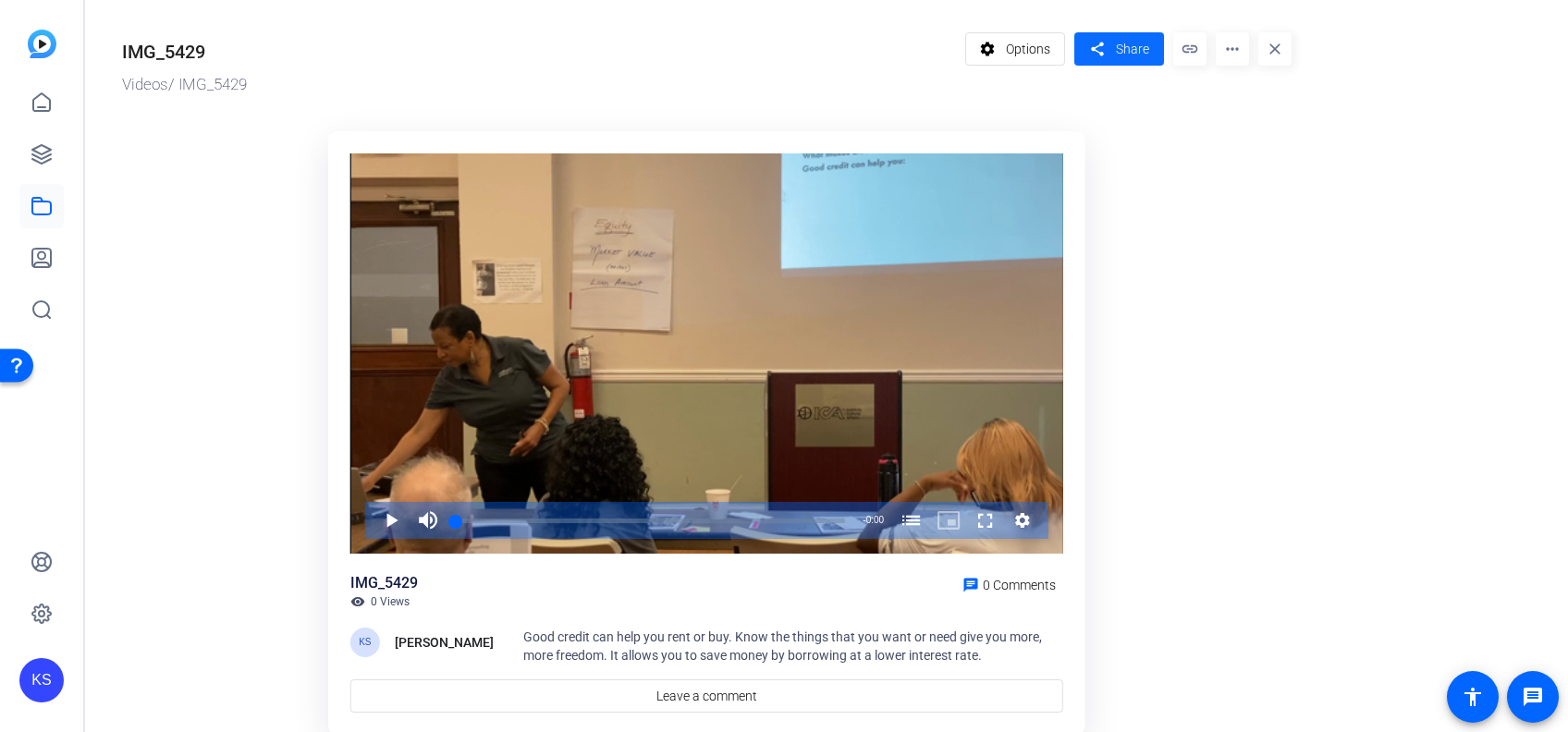
click at [1110, 52] on span at bounding box center [1119, 49] width 90 height 44
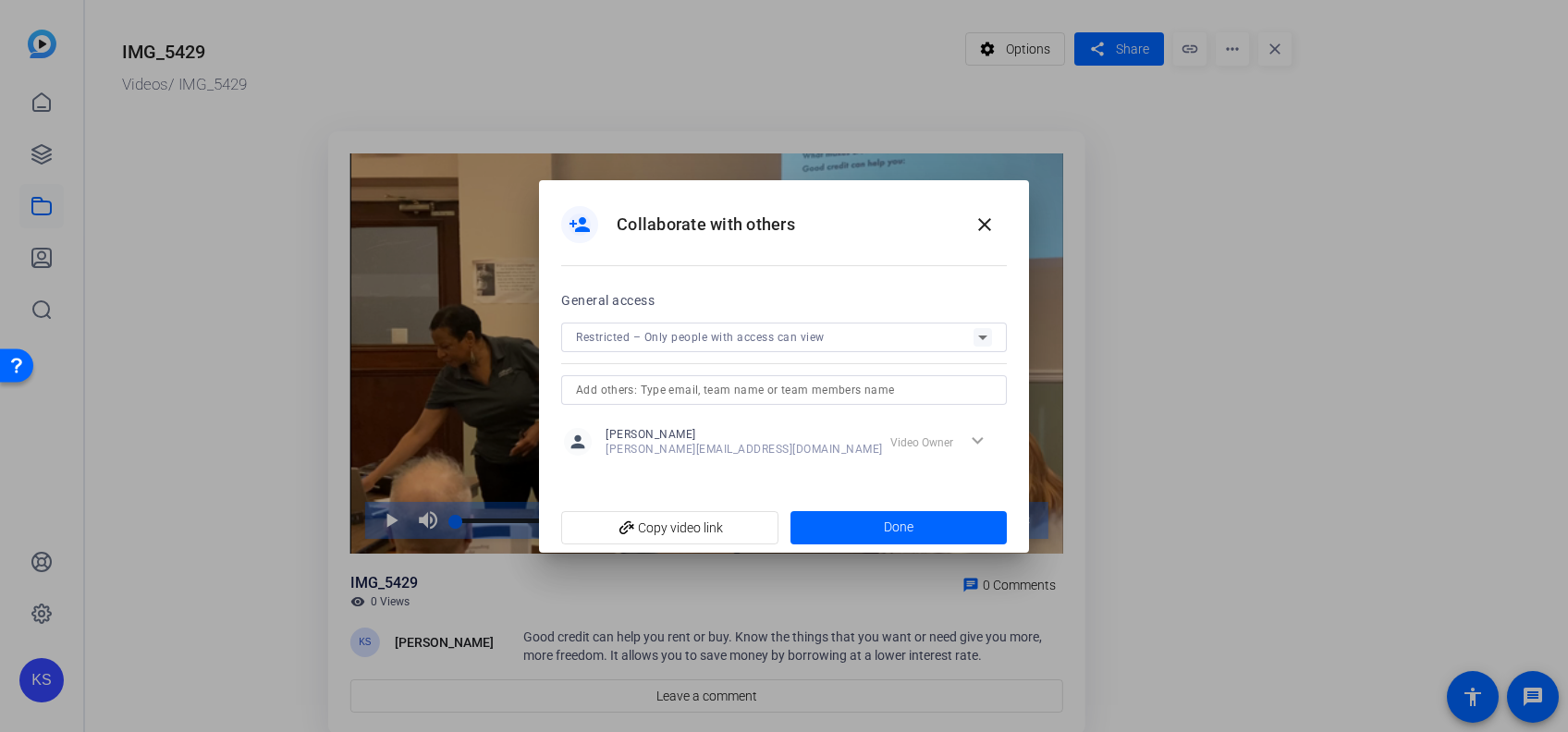
click at [846, 384] on input "text" at bounding box center [784, 389] width 416 height 22
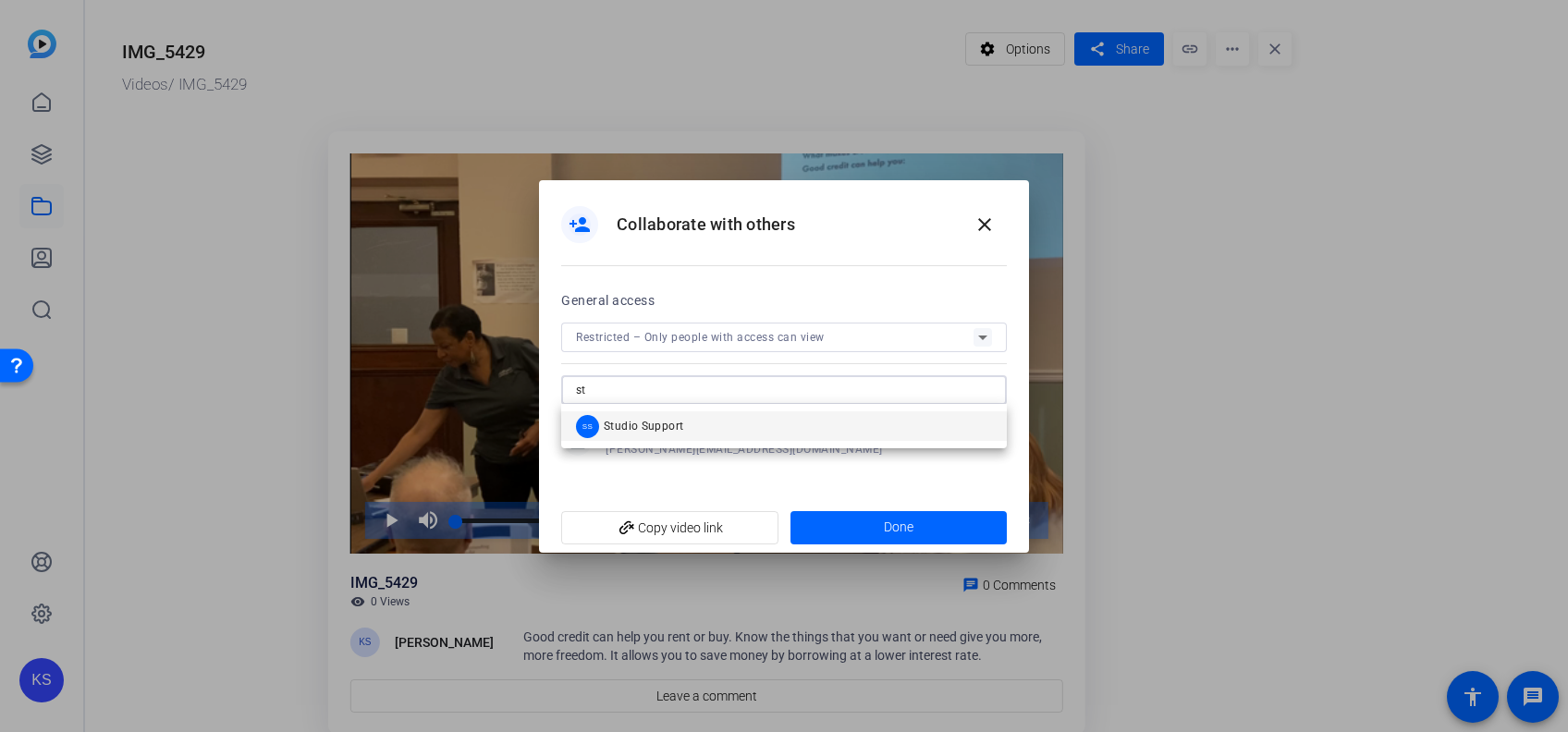
type input "st"
click at [831, 436] on mat-option "SS Studio Support" at bounding box center [784, 426] width 445 height 30
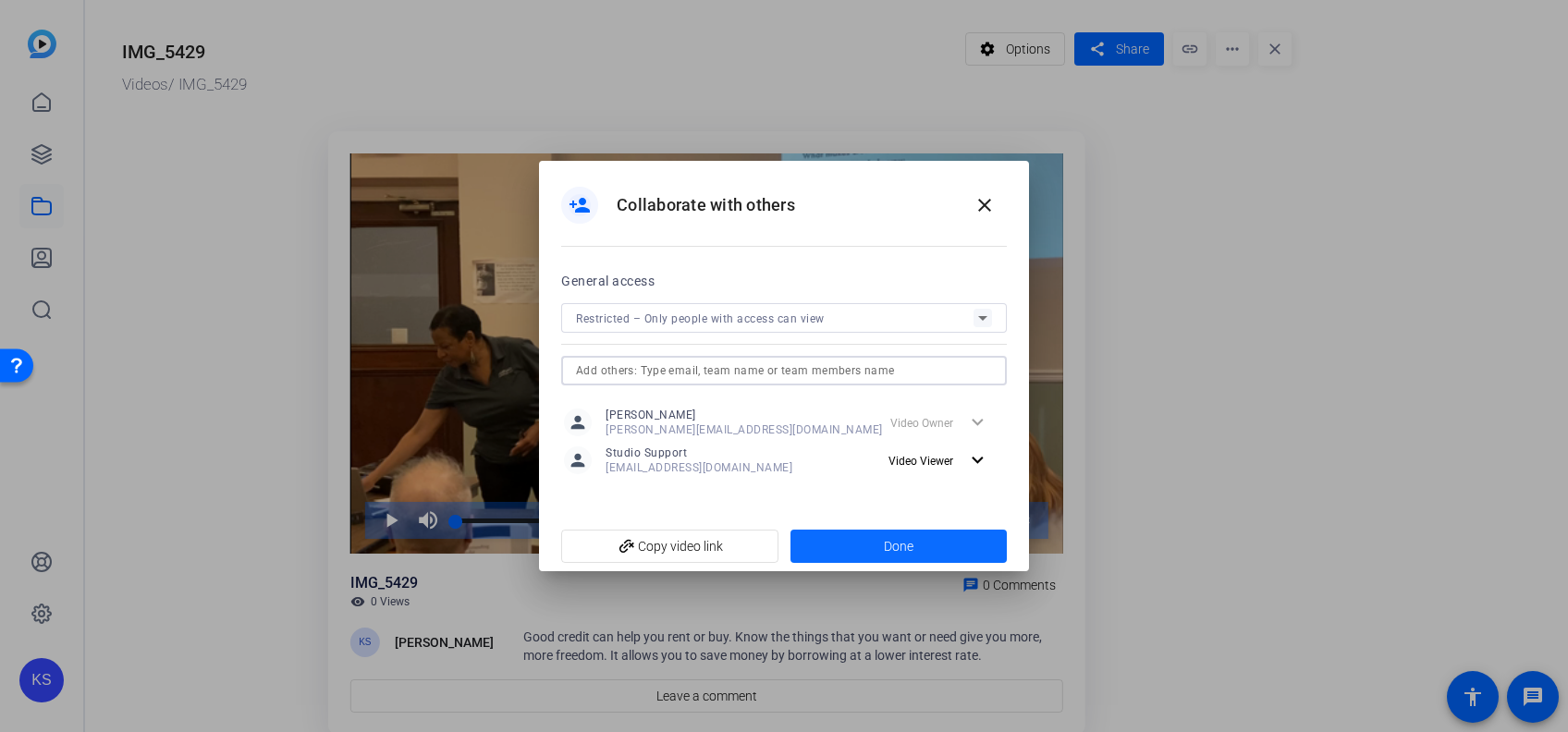
click at [932, 525] on span at bounding box center [898, 547] width 217 height 44
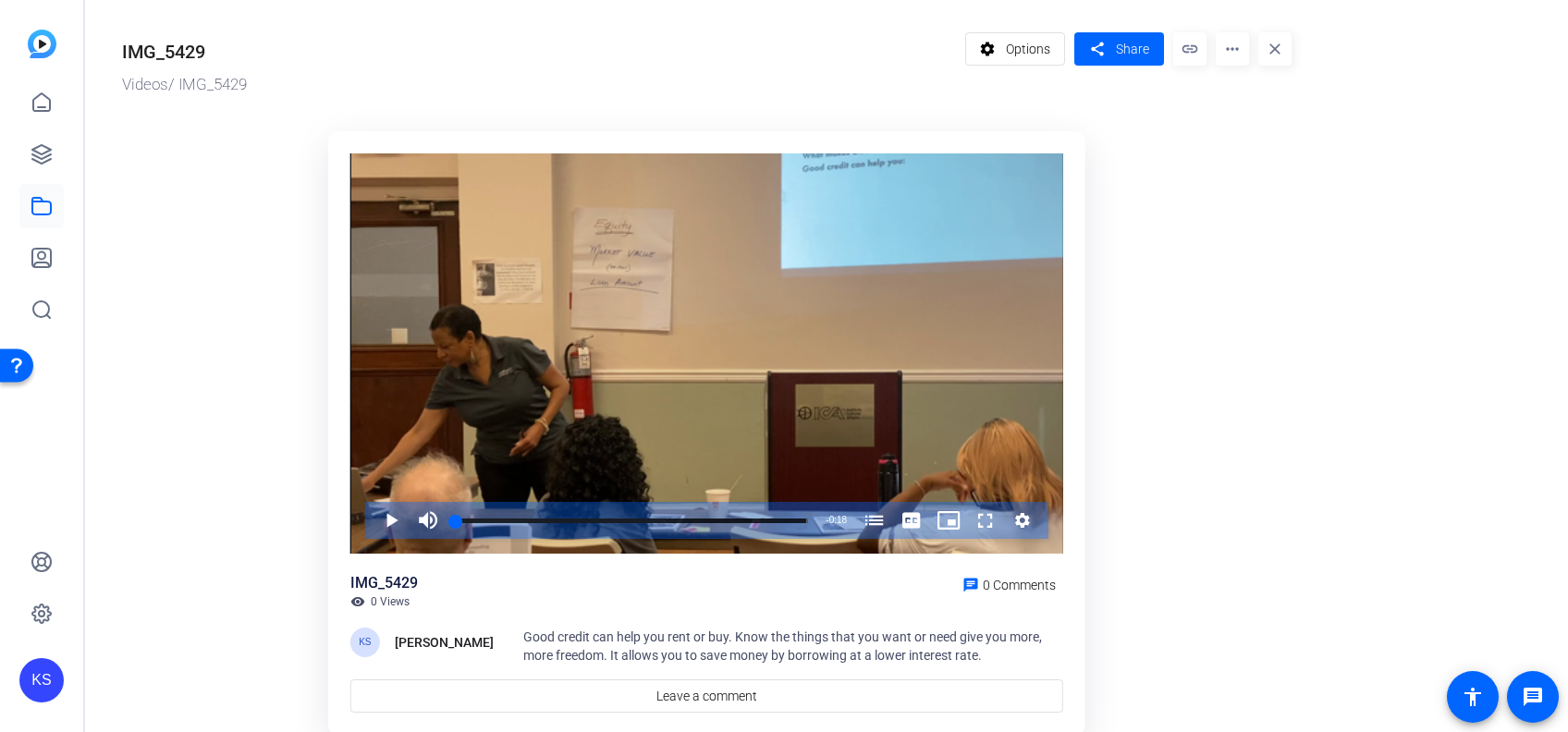
click at [1235, 50] on mat-icon "more_horiz" at bounding box center [1233, 49] width 33 height 33
click at [1106, 50] on div at bounding box center [784, 366] width 1568 height 732
click at [1128, 47] on span "Share" at bounding box center [1132, 49] width 33 height 19
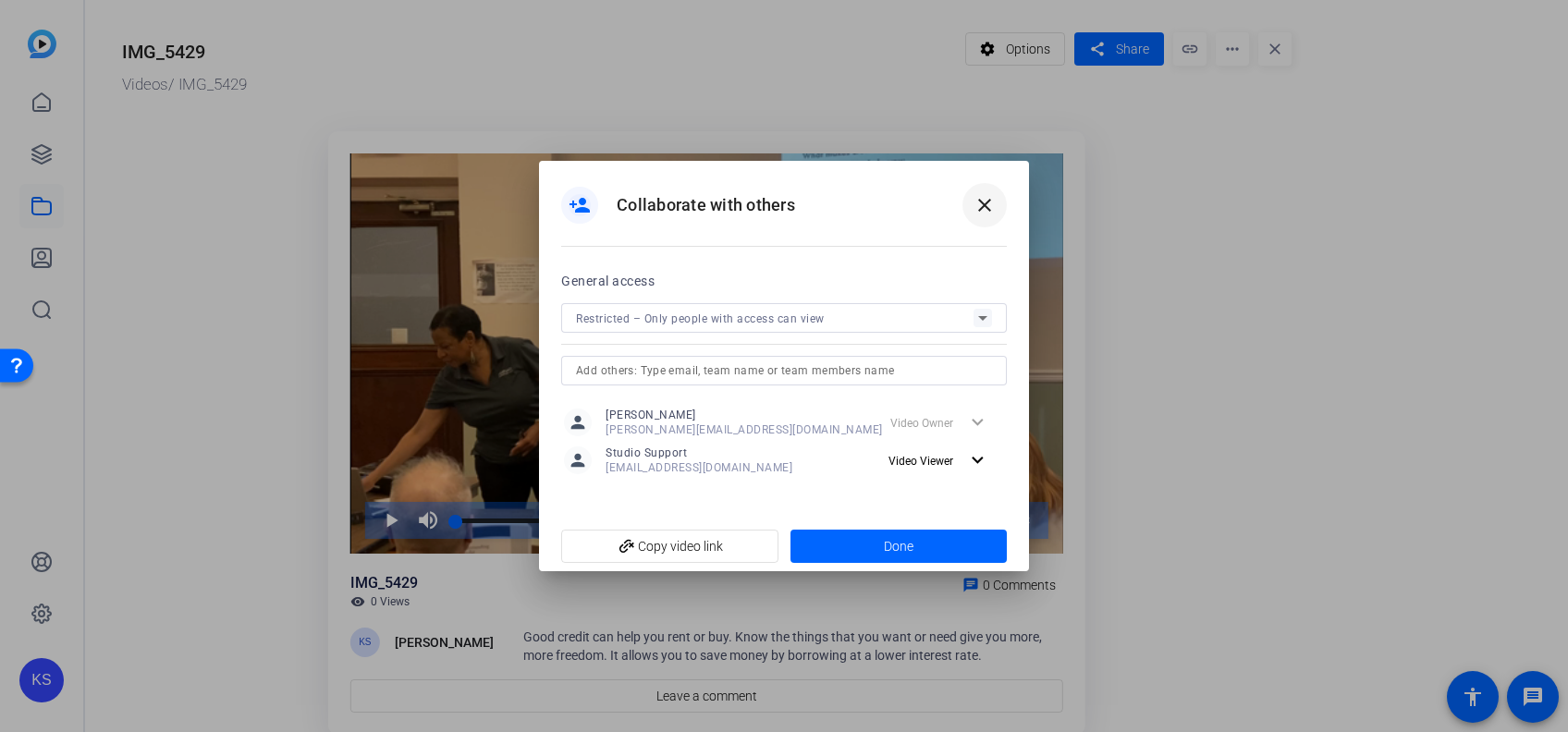
click at [989, 210] on mat-icon "close" at bounding box center [984, 205] width 22 height 22
